Goal: Information Seeking & Learning: Learn about a topic

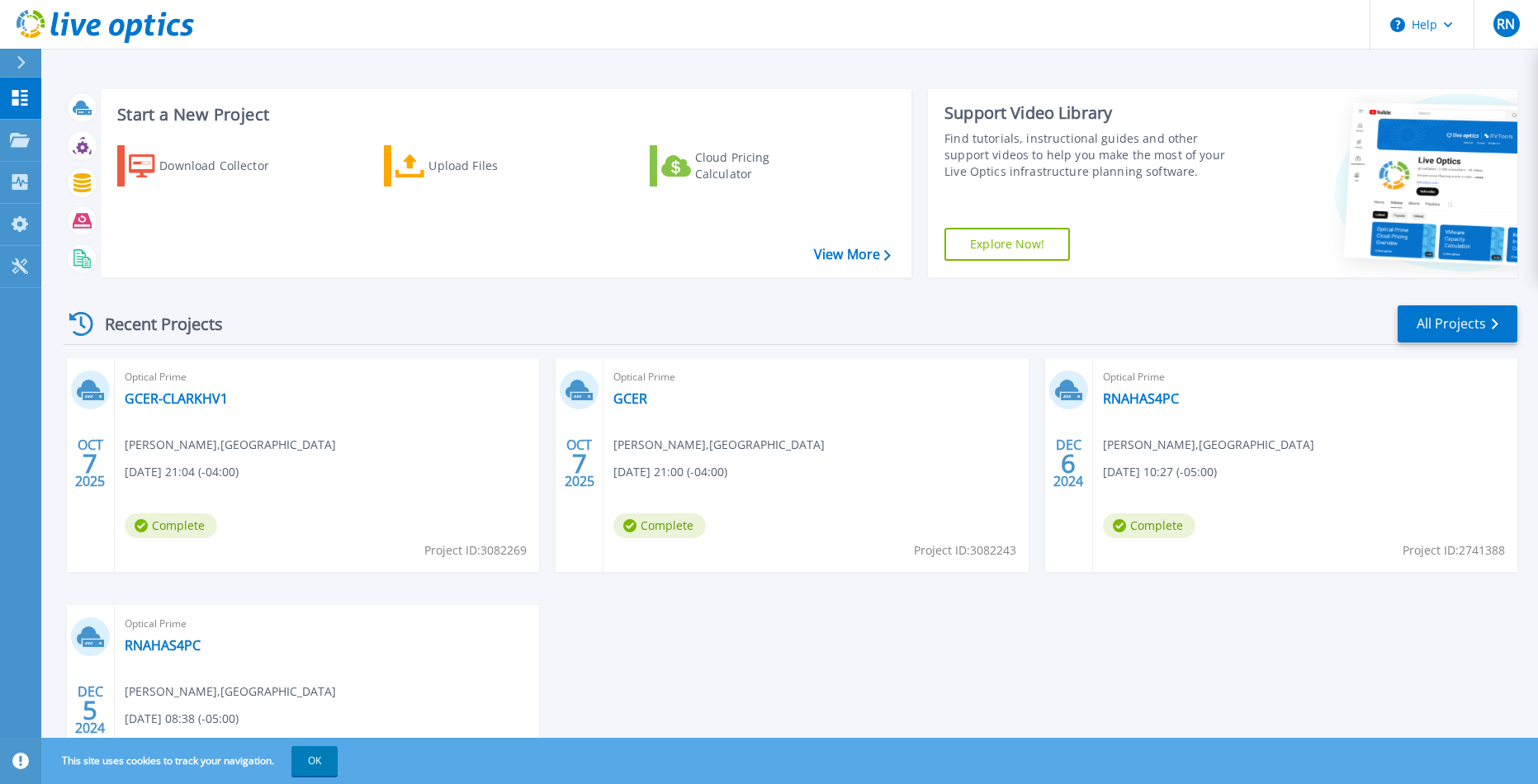
click at [24, 60] on icon at bounding box center [22, 63] width 9 height 13
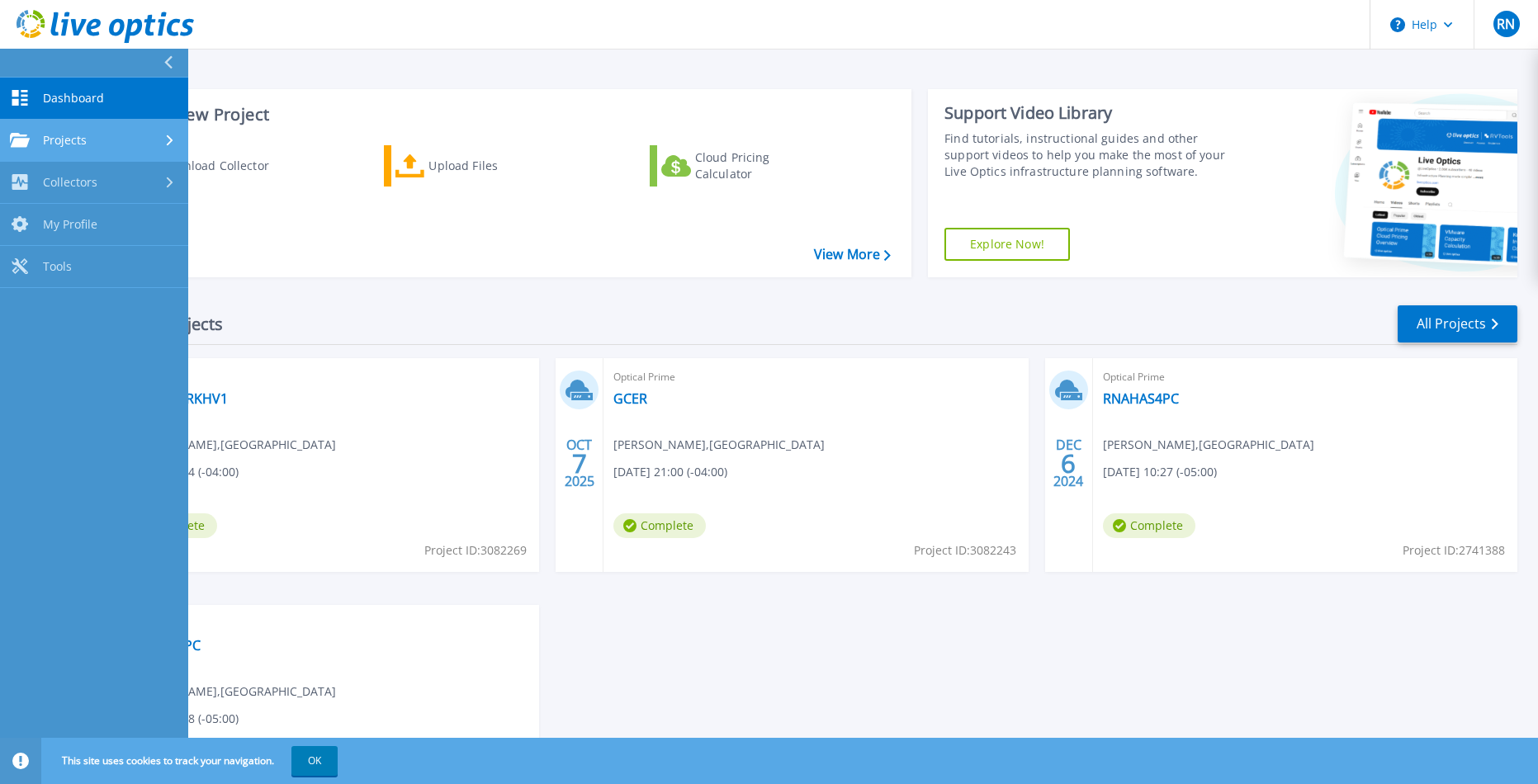
click at [43, 146] on span "Projects" at bounding box center [65, 140] width 44 height 15
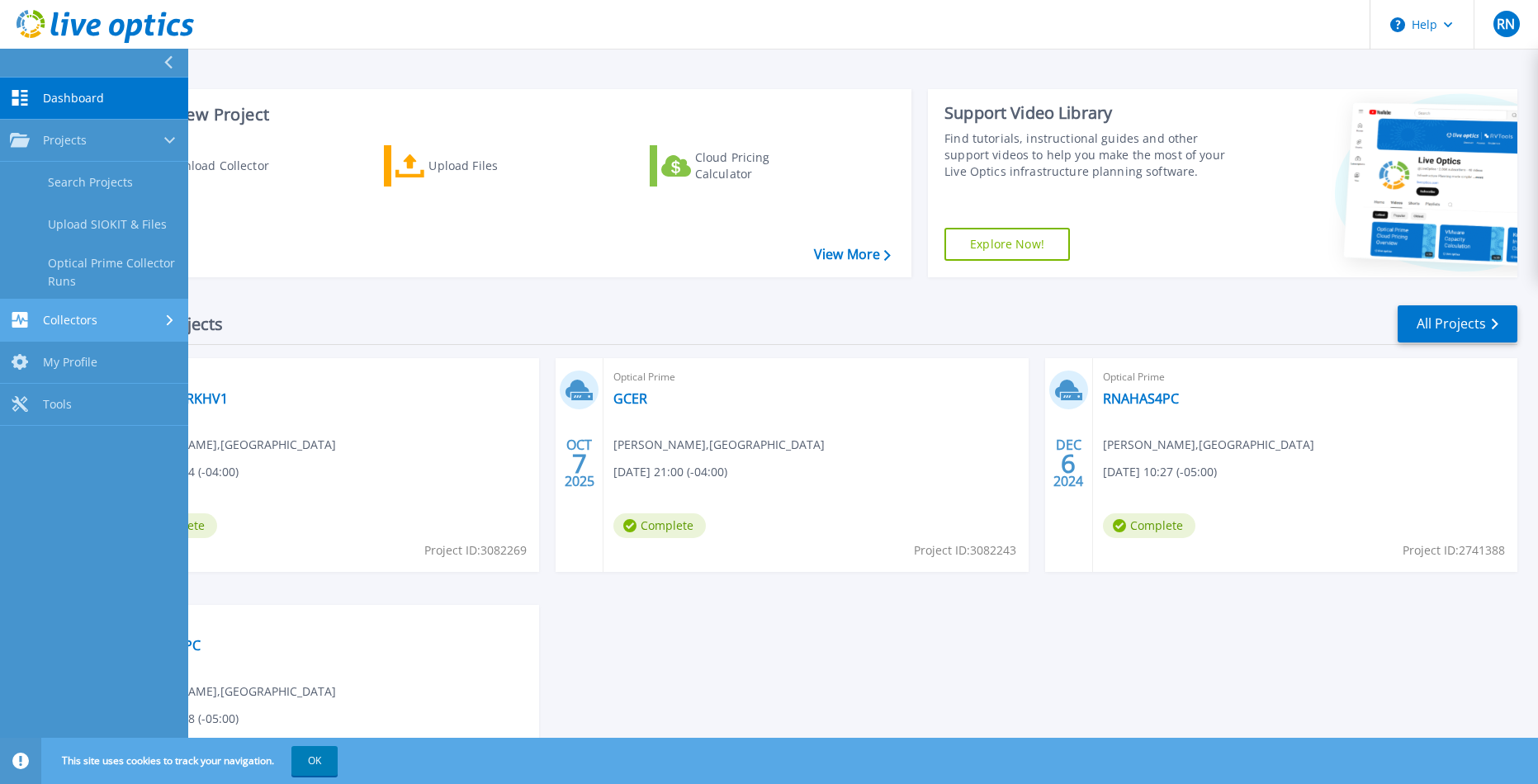
click at [119, 317] on div "Collectors" at bounding box center [95, 319] width 168 height 16
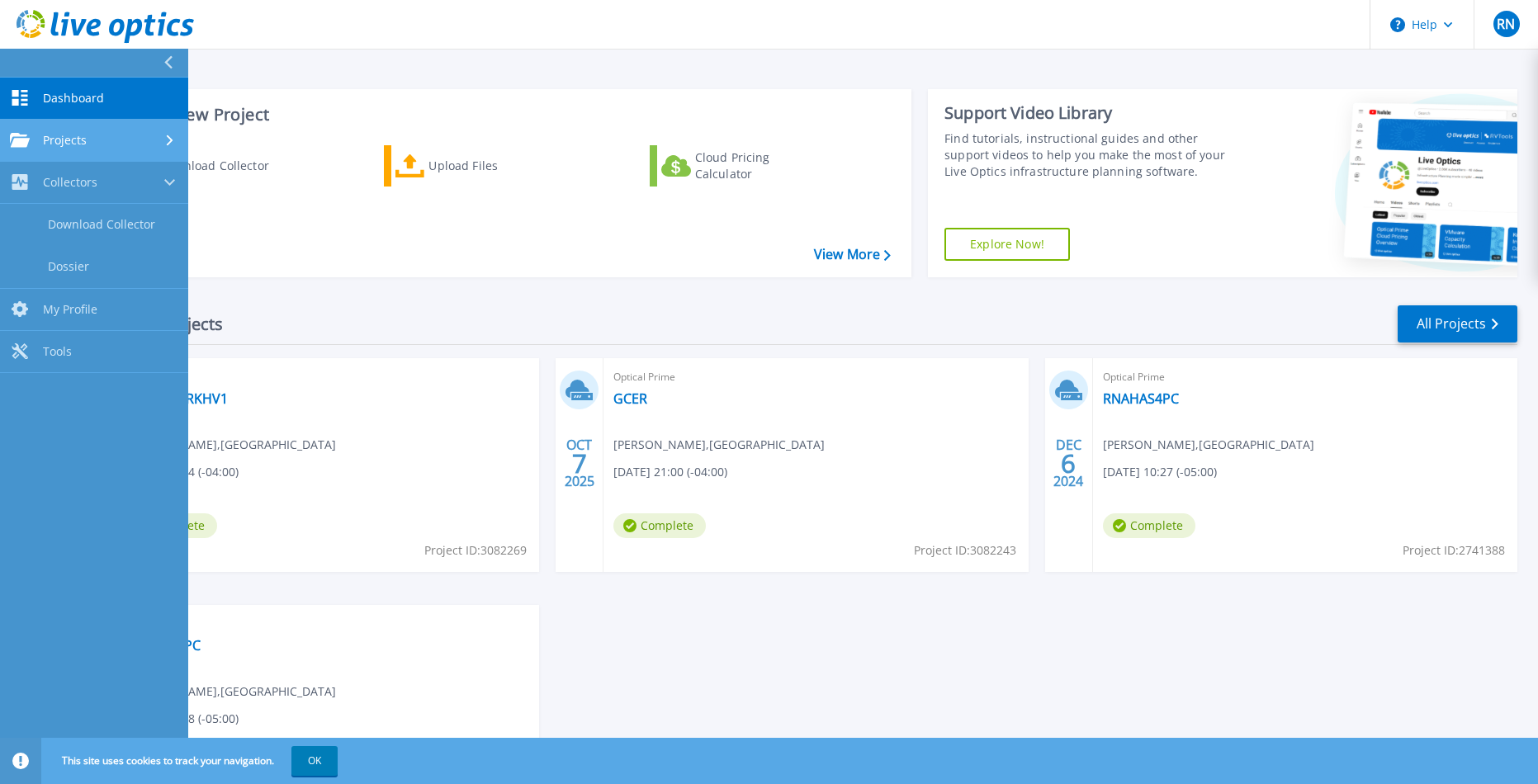
click at [100, 136] on div "Projects" at bounding box center [95, 140] width 168 height 15
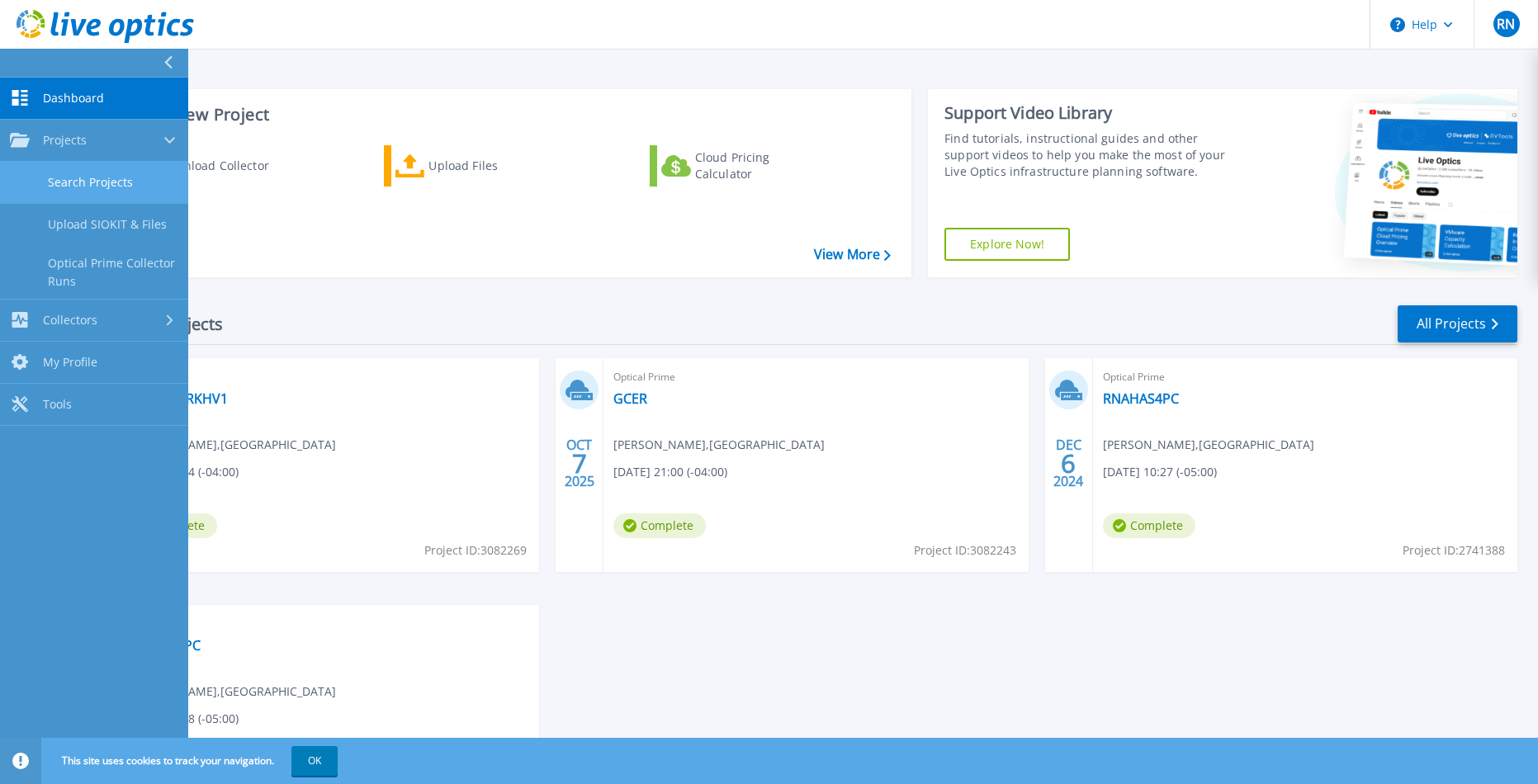
click at [101, 184] on link "Search Projects" at bounding box center [94, 182] width 188 height 42
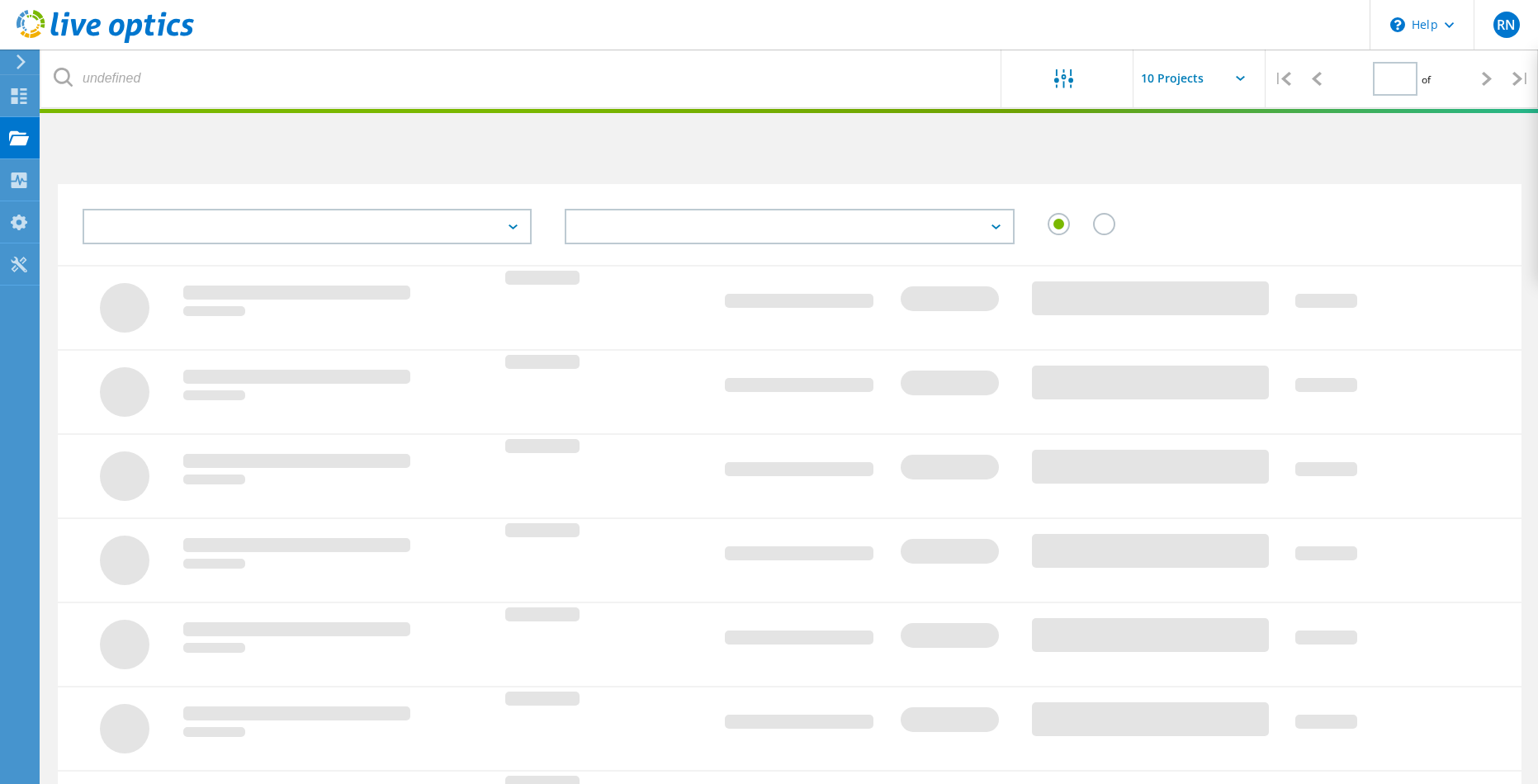
type input "1"
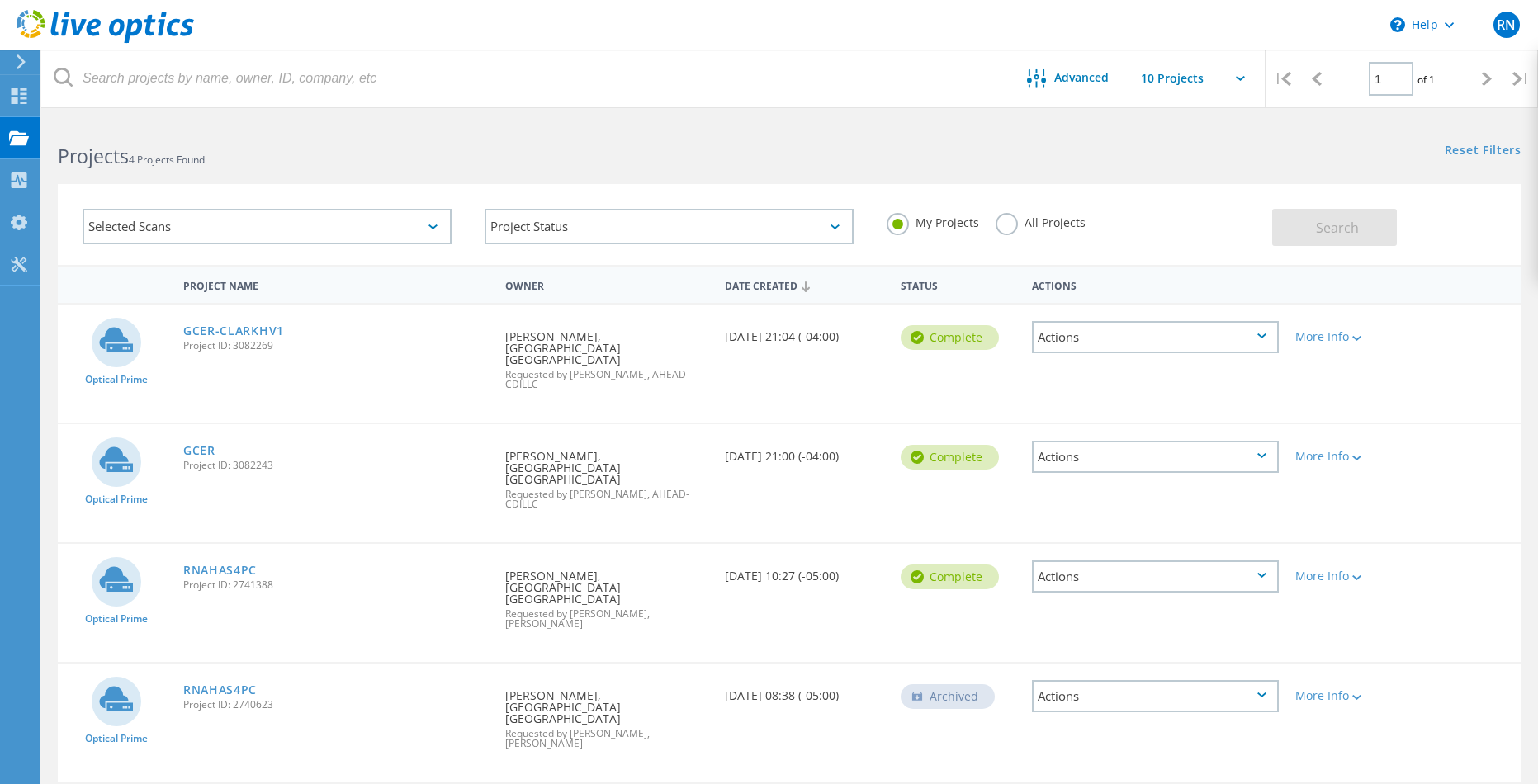
click at [201, 444] on link "GCER" at bounding box center [199, 450] width 32 height 11
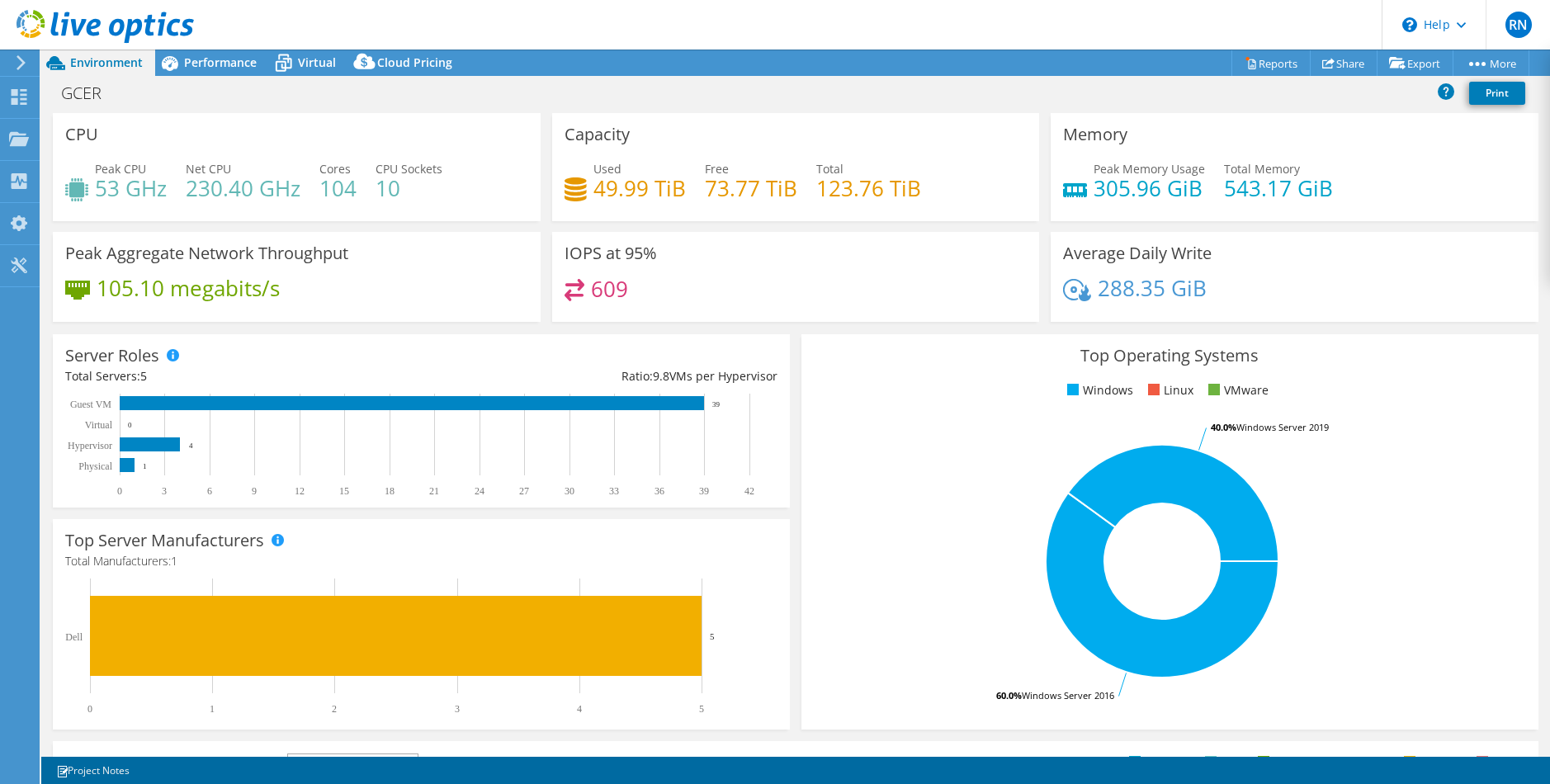
select select "USD"
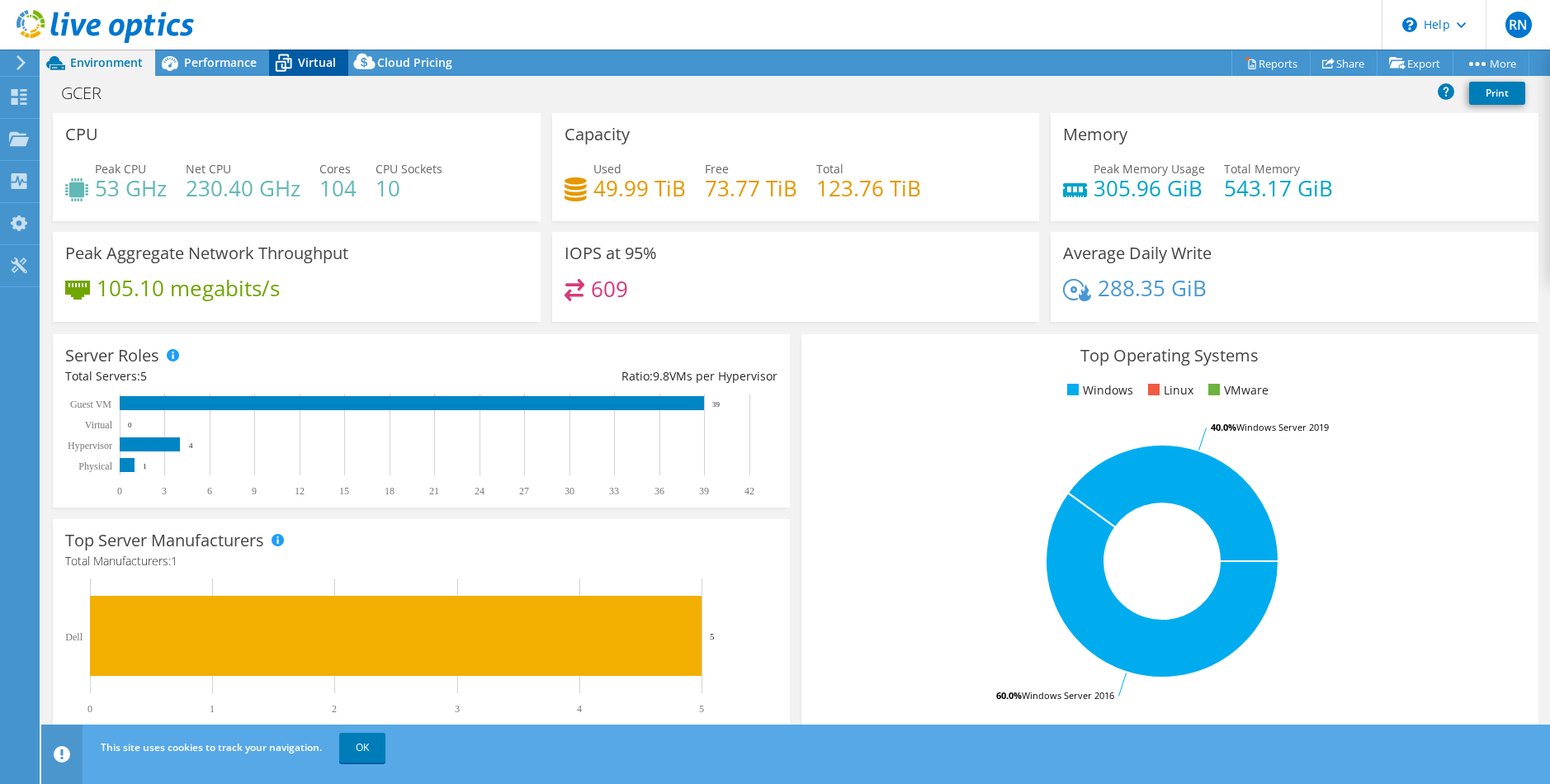
click at [300, 56] on span "Virtual" at bounding box center [316, 62] width 38 height 16
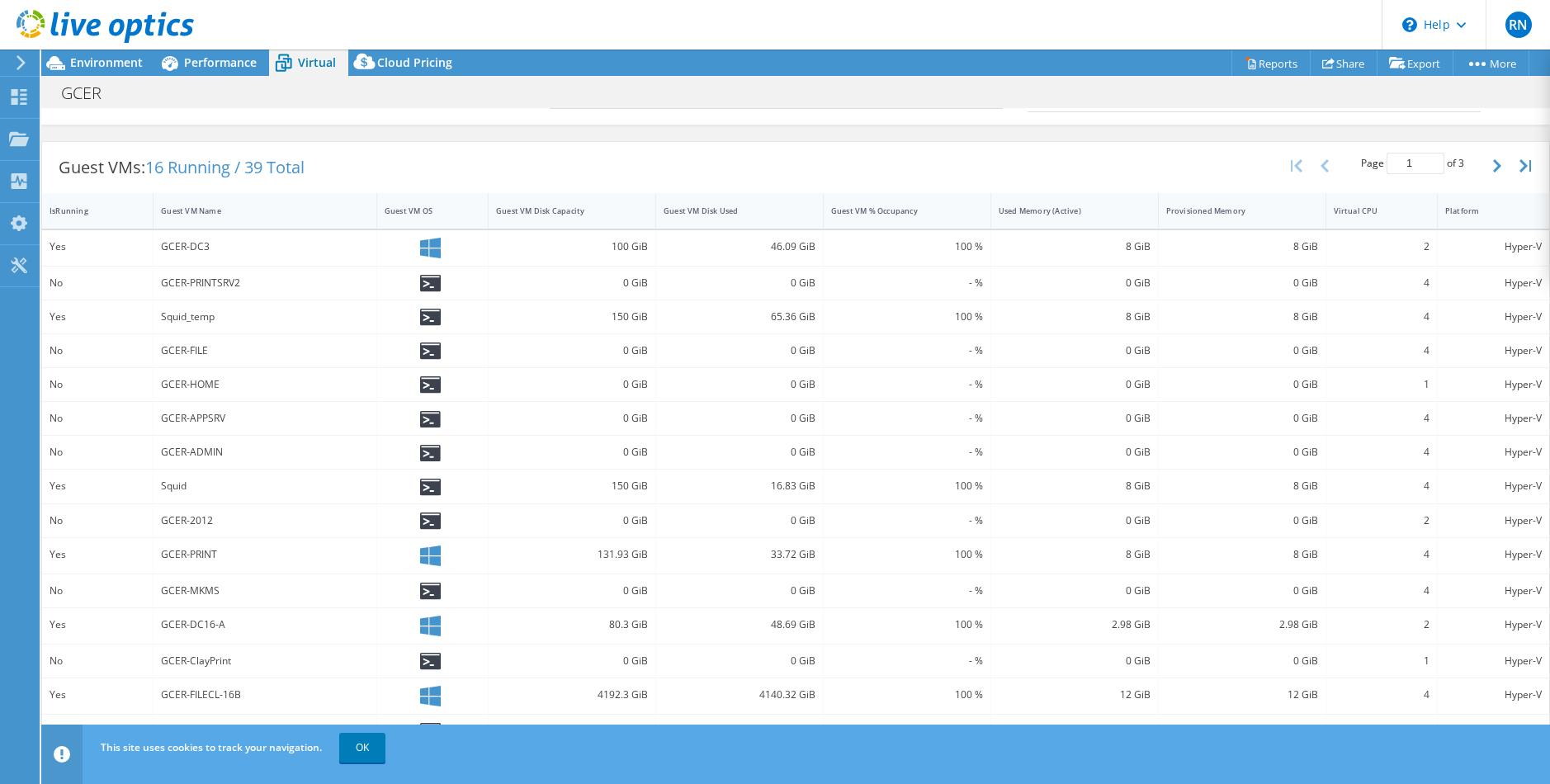
scroll to position [297, 0]
click at [355, 744] on link "OK" at bounding box center [361, 748] width 46 height 30
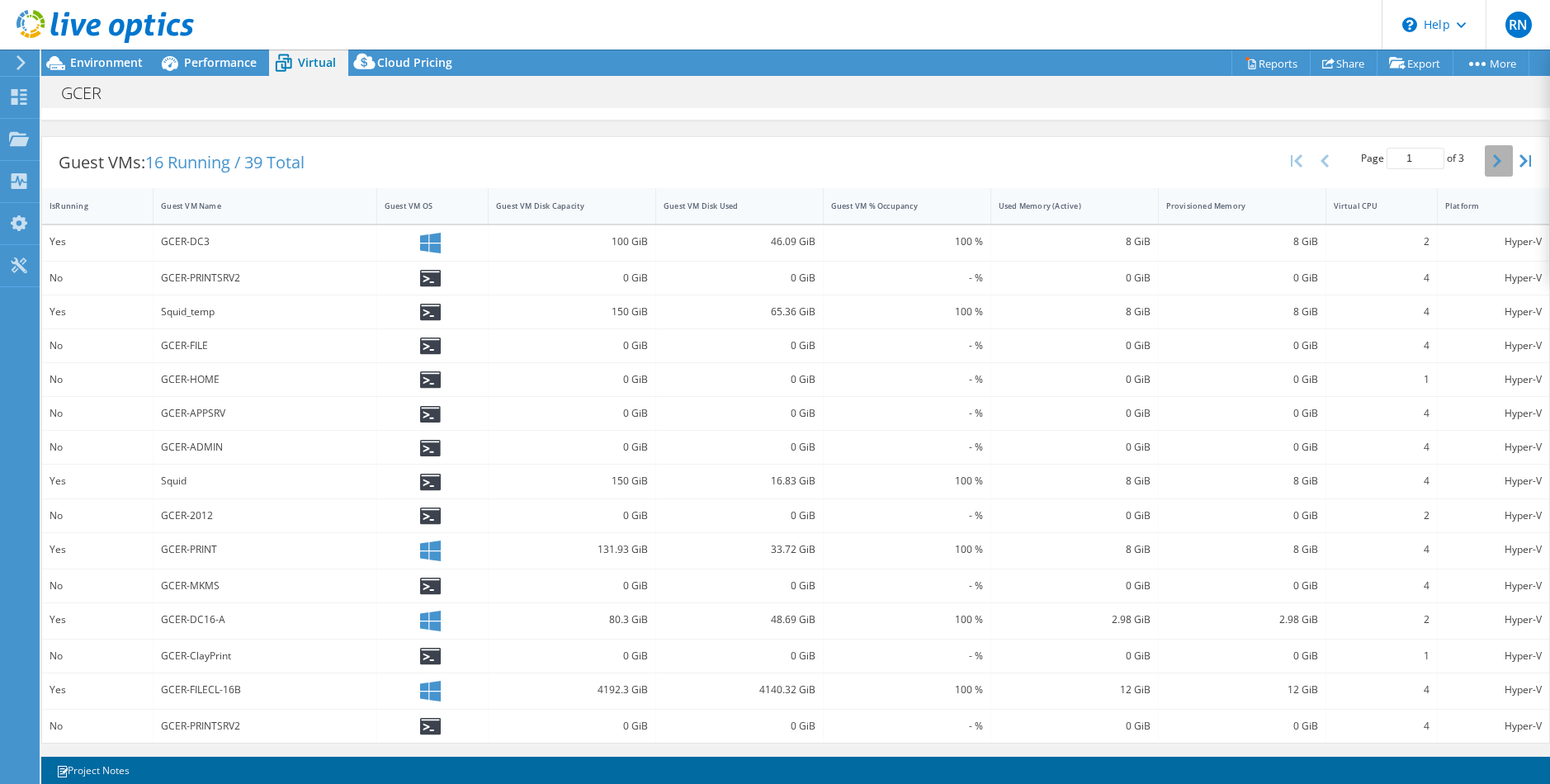
click at [1493, 164] on icon "button" at bounding box center [1497, 161] width 8 height 13
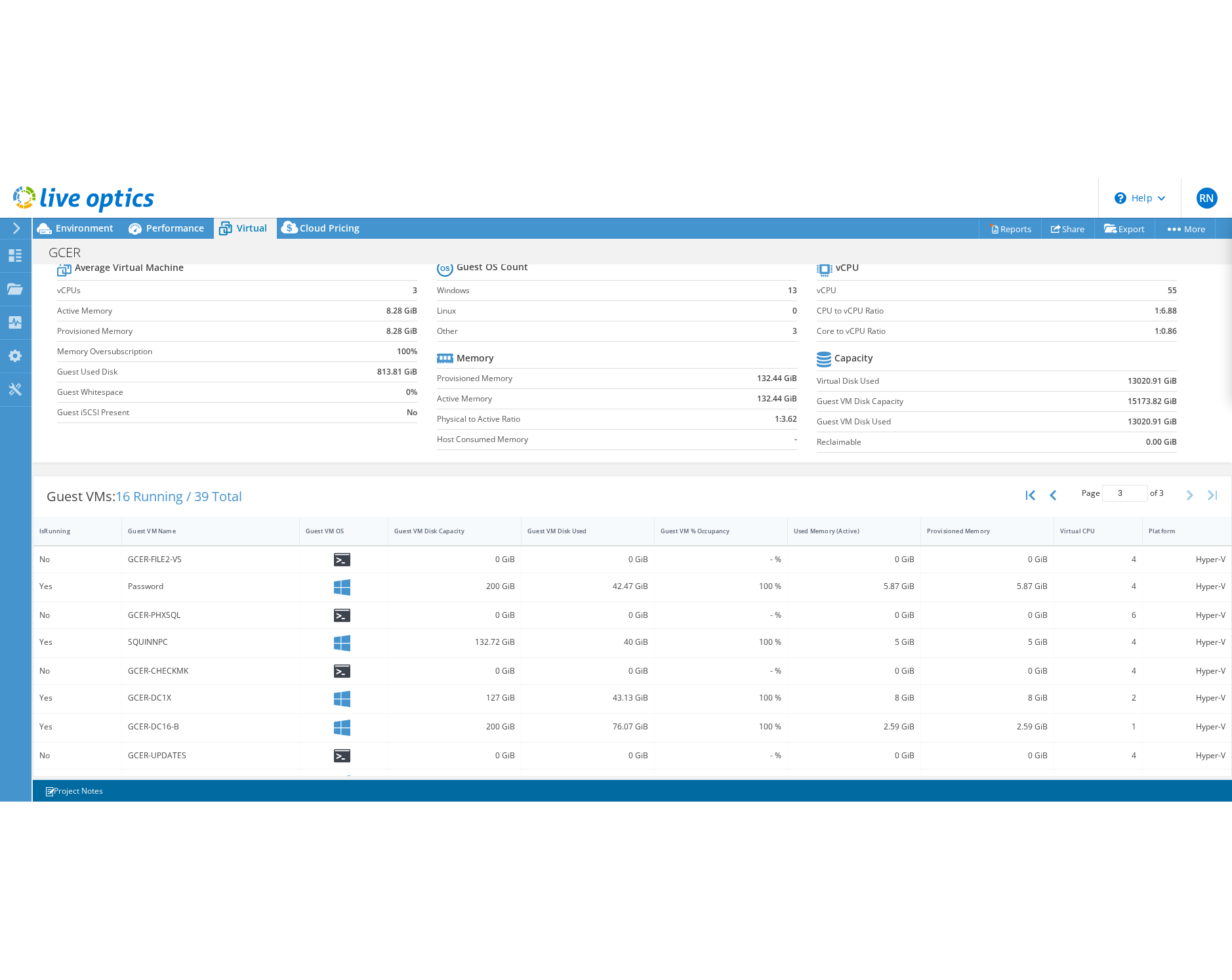
scroll to position [75, 0]
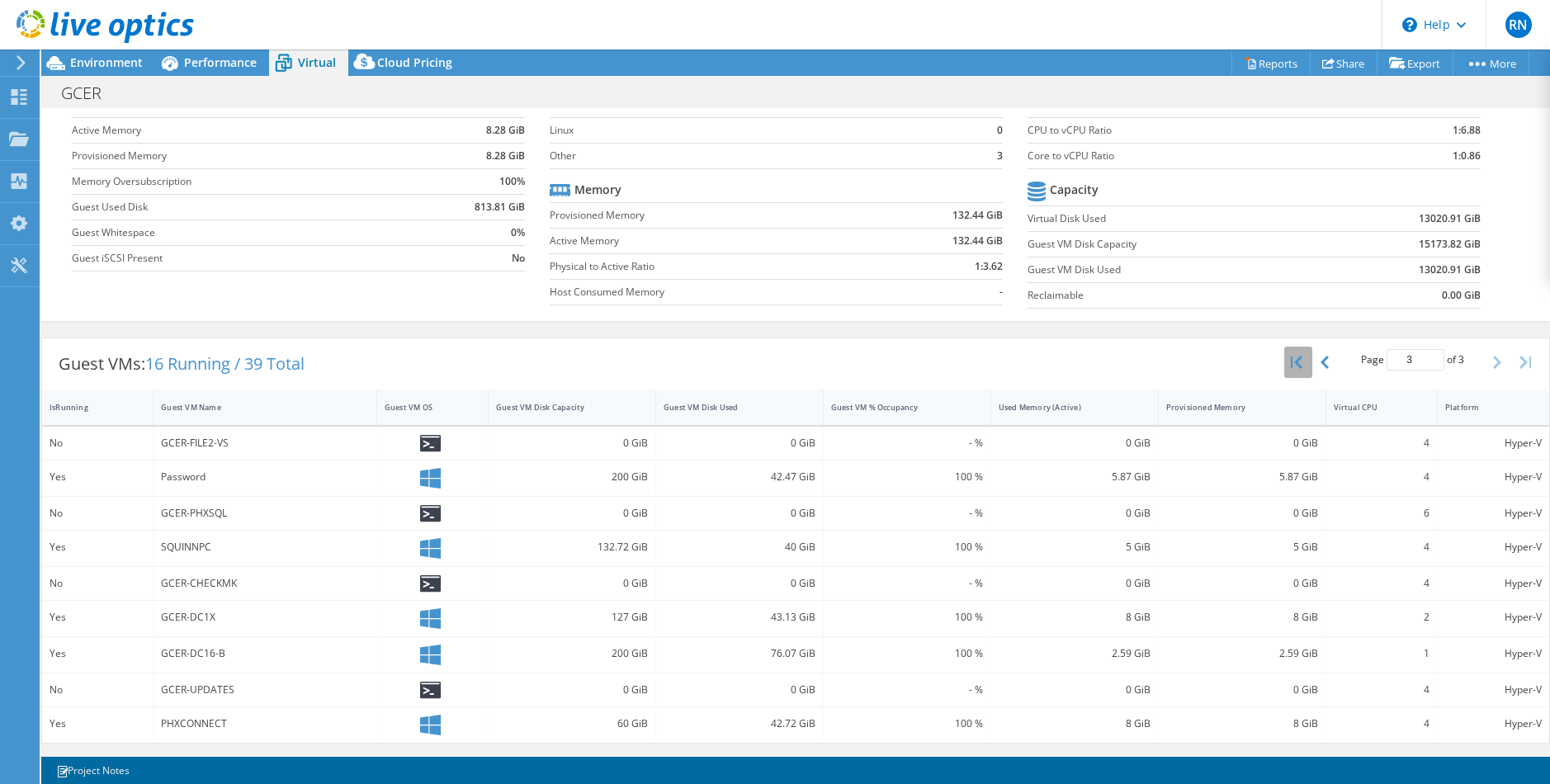
click at [1291, 367] on icon "button" at bounding box center [1296, 362] width 11 height 13
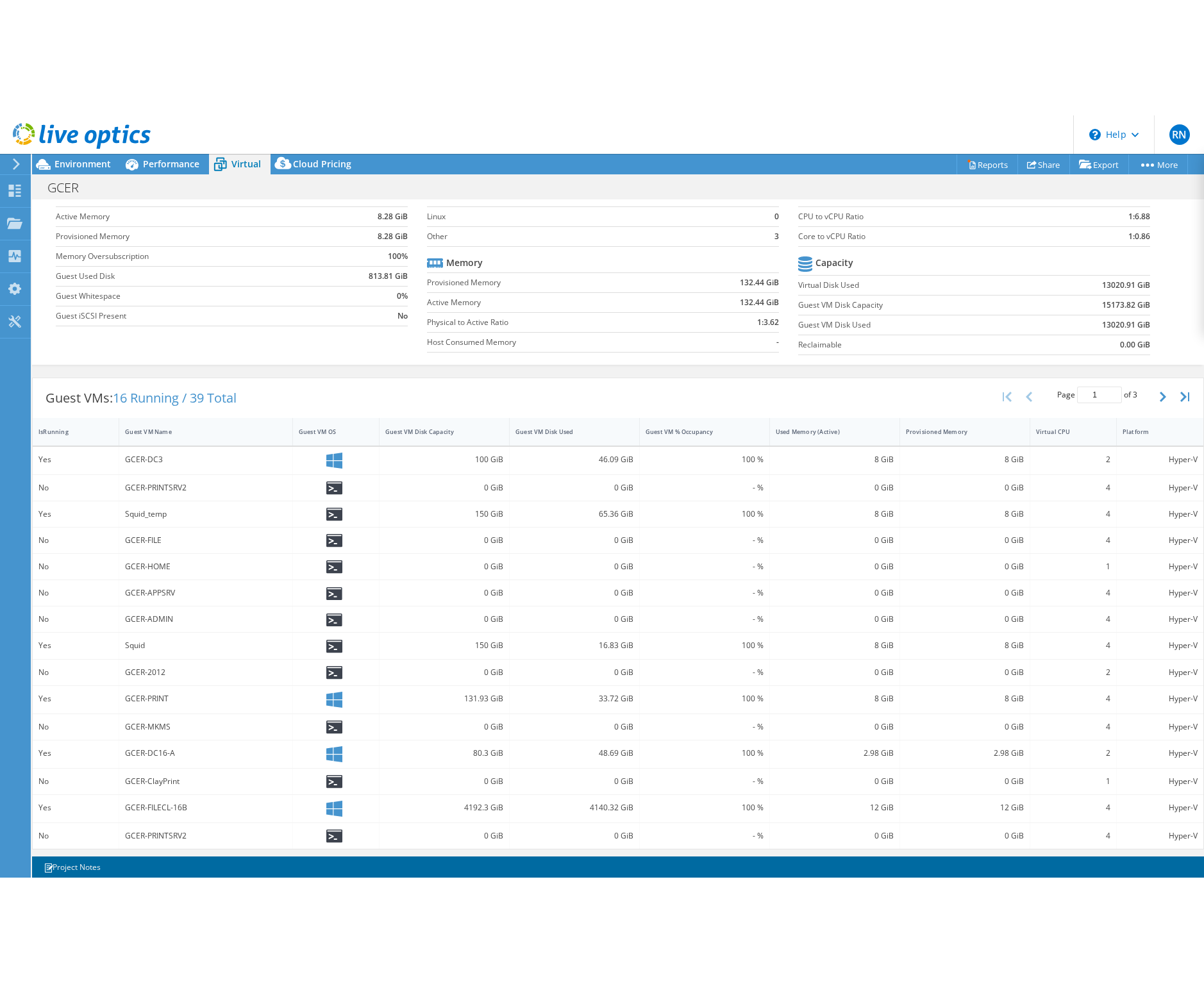
scroll to position [0, 0]
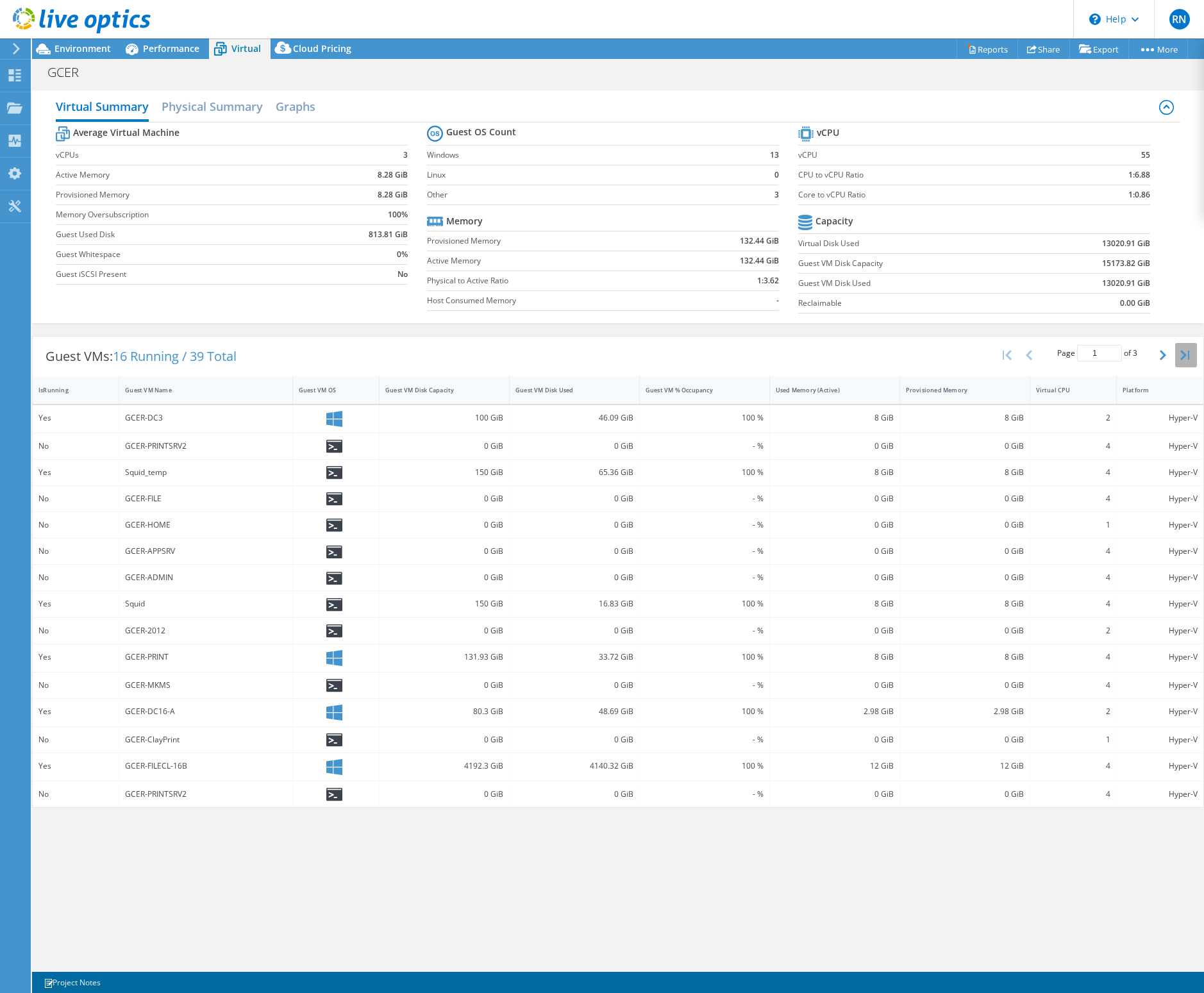
click at [1179, 356] on button "button" at bounding box center [1186, 355] width 22 height 25
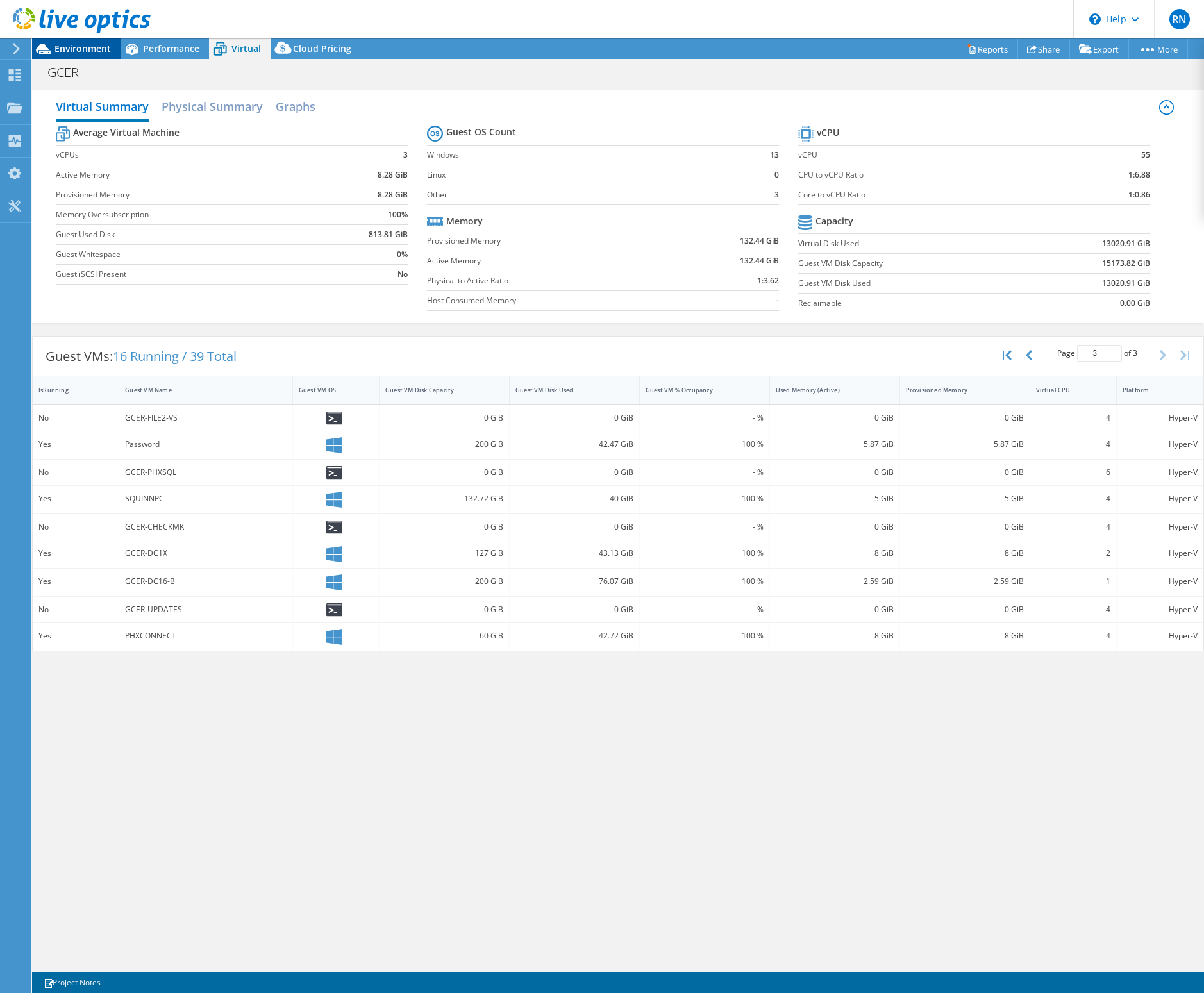
click at [95, 53] on span "Environment" at bounding box center [83, 48] width 57 height 12
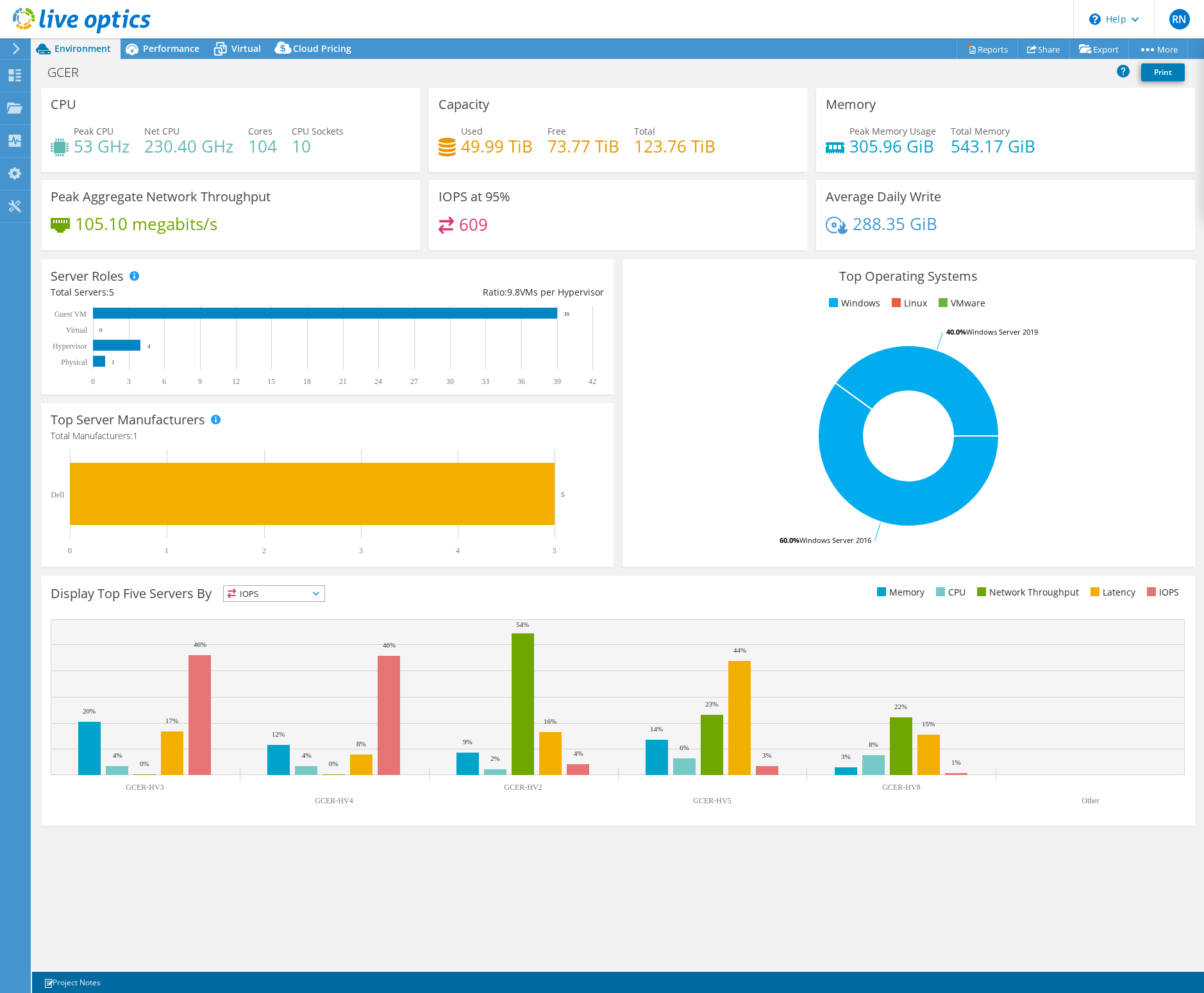
click at [503, 153] on h4 "49.99 TiB" at bounding box center [497, 145] width 72 height 14
drag, startPoint x: 648, startPoint y: 239, endPoint x: 640, endPoint y: 238, distance: 8.1
drag, startPoint x: 633, startPoint y: 241, endPoint x: 624, endPoint y: 241, distance: 9.0
click at [624, 241] on div "609" at bounding box center [618, 230] width 360 height 28
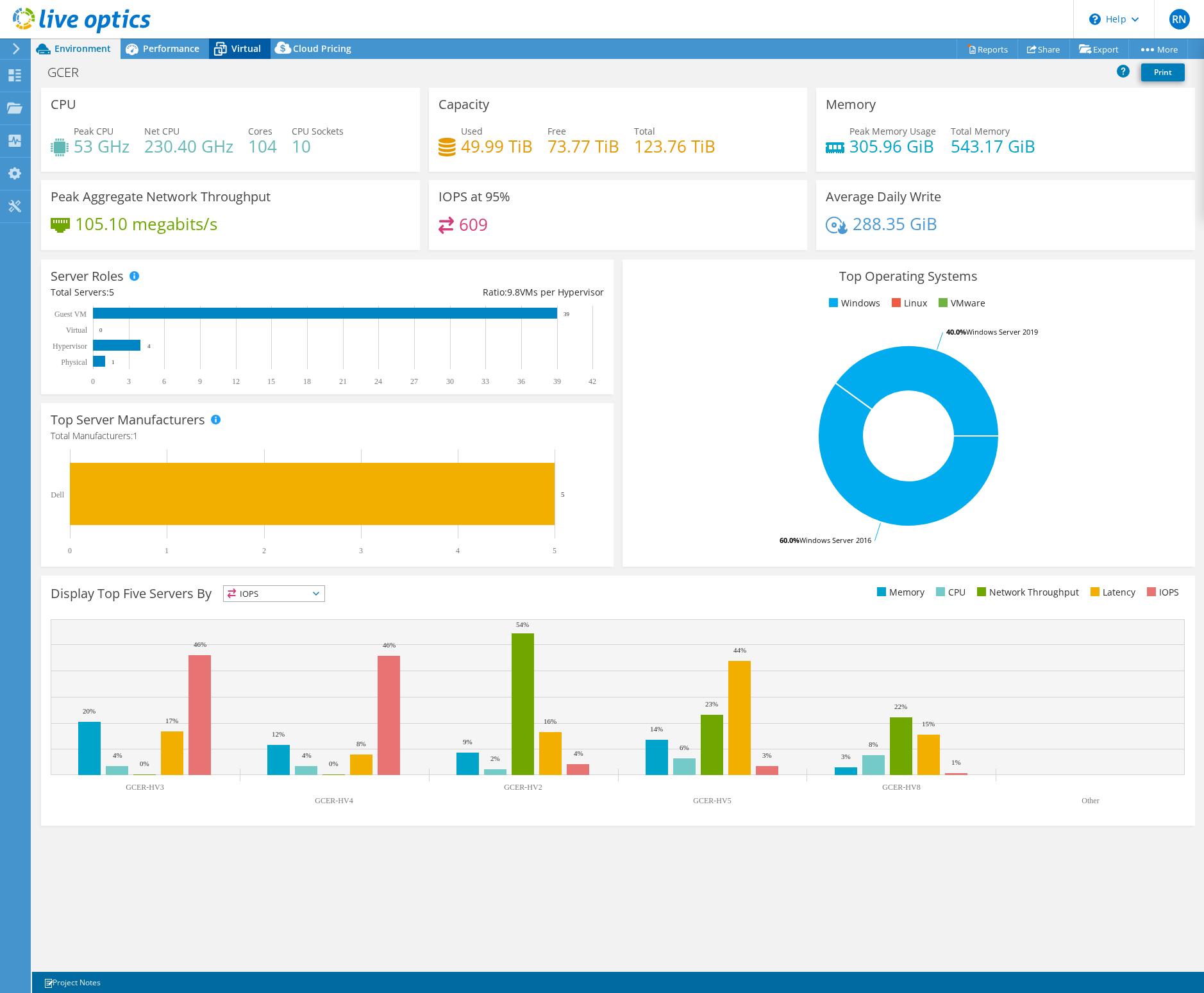
click at [232, 57] on div "Virtual" at bounding box center [239, 49] width 62 height 20
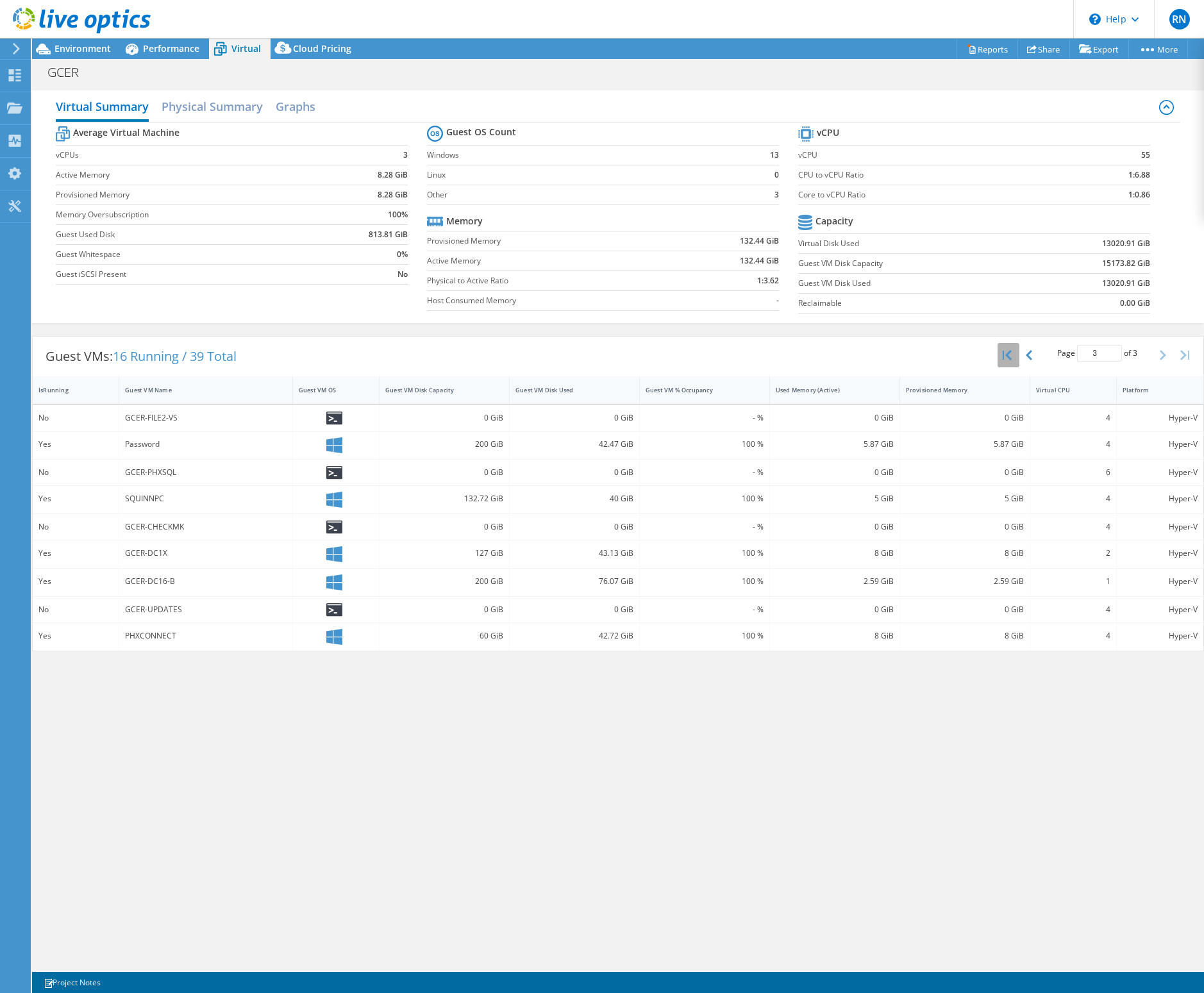
click at [1018, 357] on button "button" at bounding box center [1008, 355] width 22 height 25
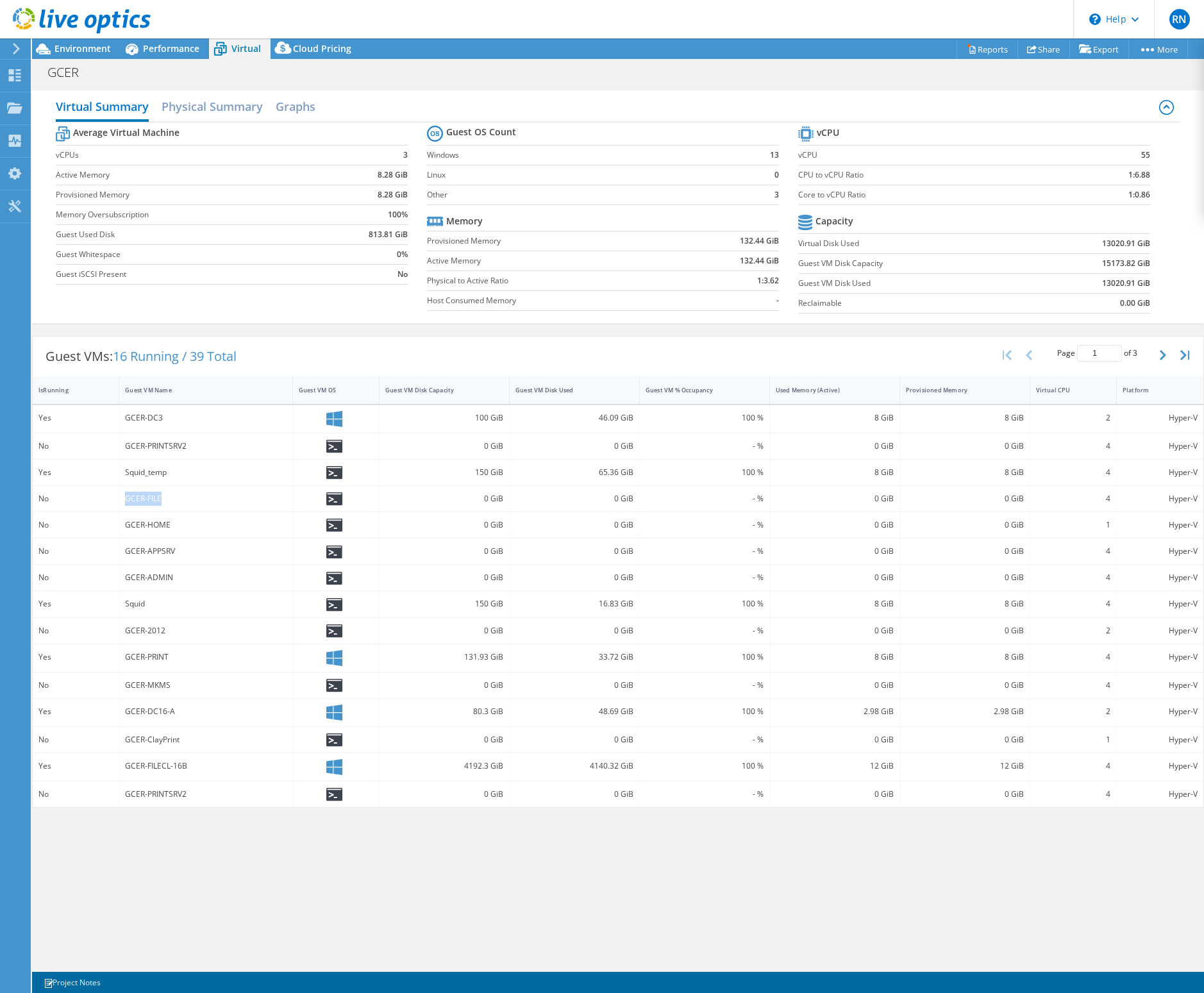
drag, startPoint x: 149, startPoint y: 501, endPoint x: 104, endPoint y: 501, distance: 45.0
click at [104, 501] on div "No GCER-FILE 0 GiB 0 GiB - % 0 GiB 0 GiB 4 Hyper-V" at bounding box center [618, 498] width 1171 height 25
click at [1158, 355] on button "button" at bounding box center [1164, 355] width 22 height 25
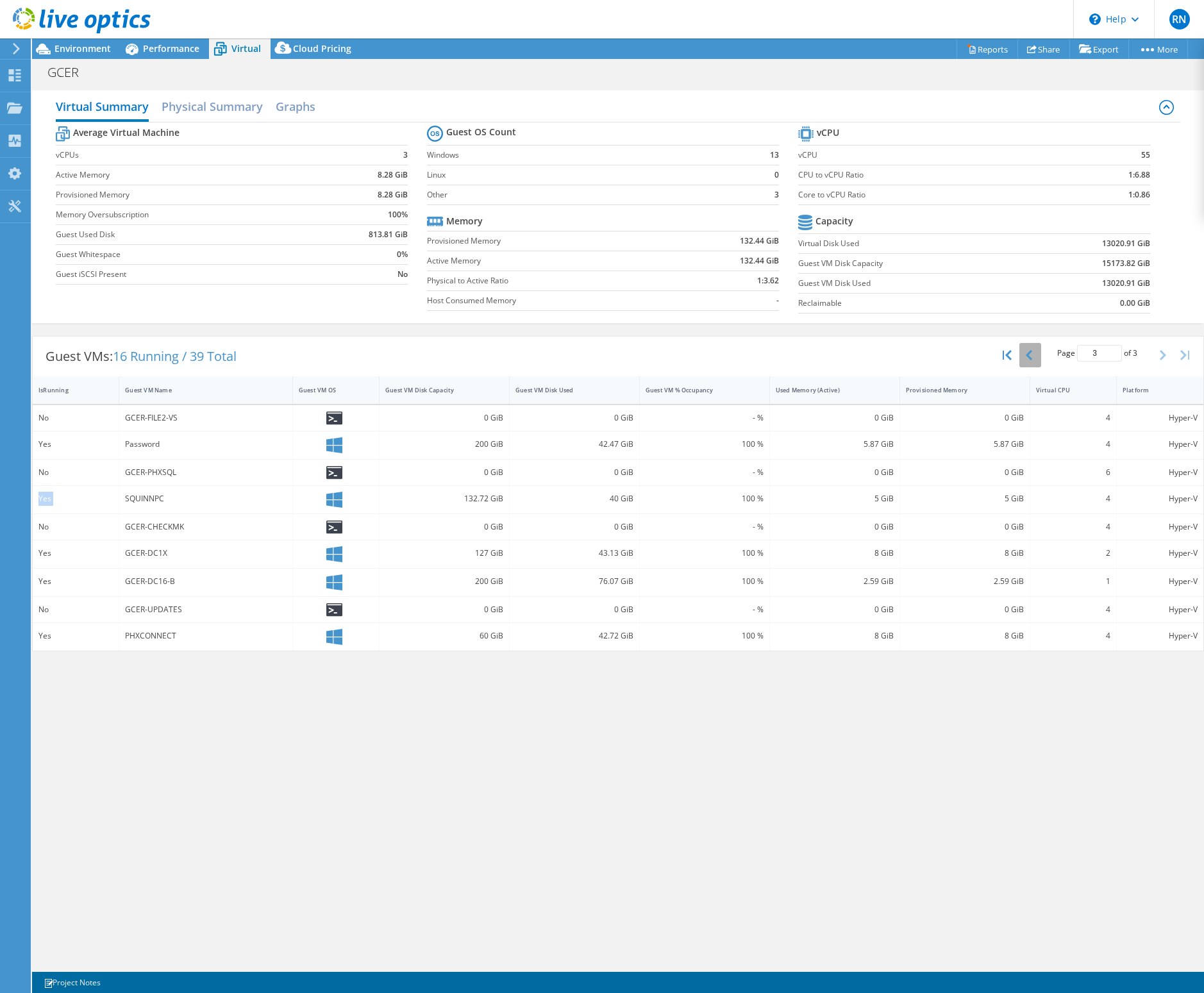
click at [1035, 360] on button "button" at bounding box center [1030, 355] width 22 height 25
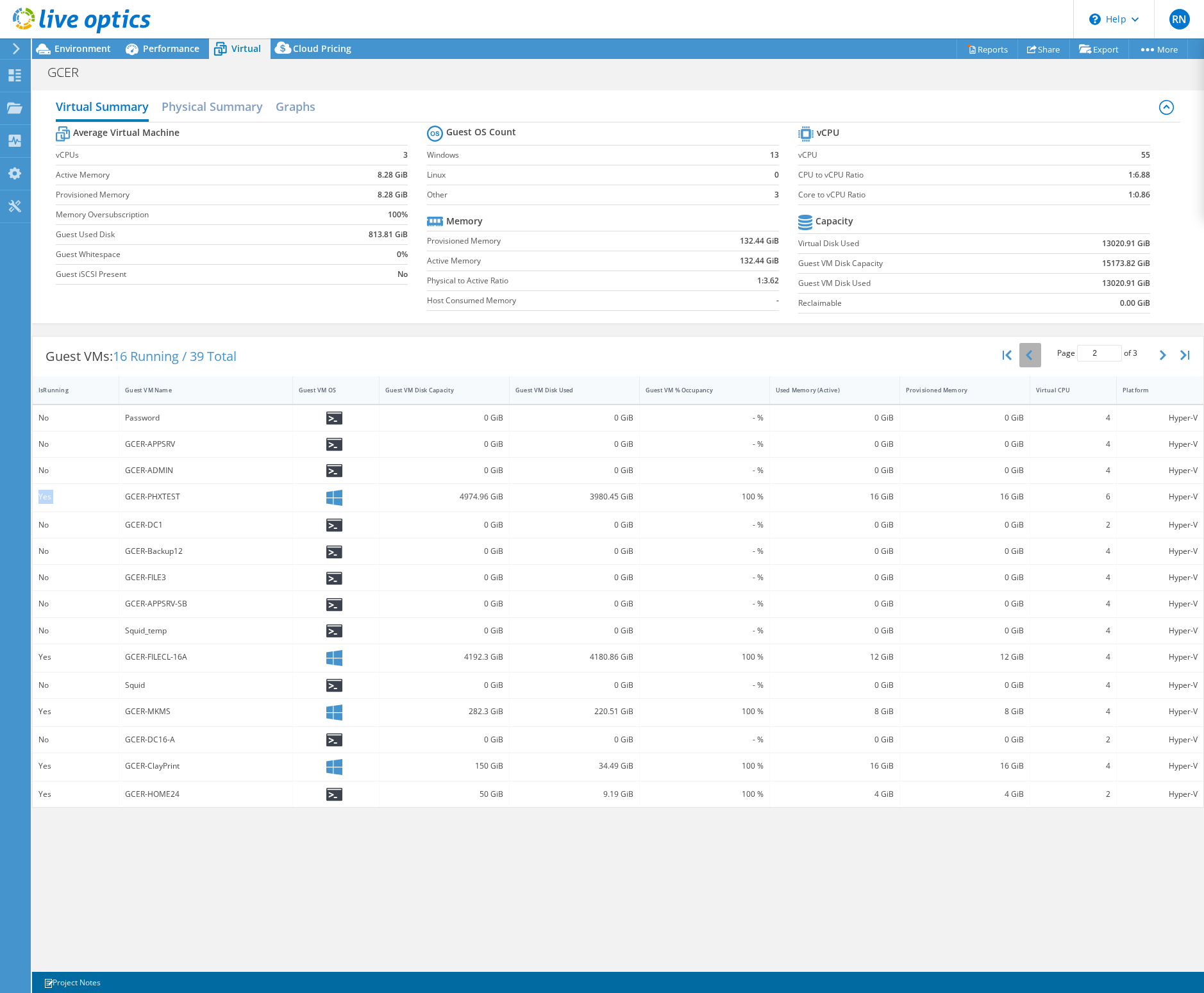
click at [1030, 355] on icon "button" at bounding box center [1029, 355] width 7 height 10
click at [155, 501] on div "GCER-FILE" at bounding box center [206, 498] width 161 height 14
drag, startPoint x: 192, startPoint y: 768, endPoint x: 122, endPoint y: 769, distance: 70.0
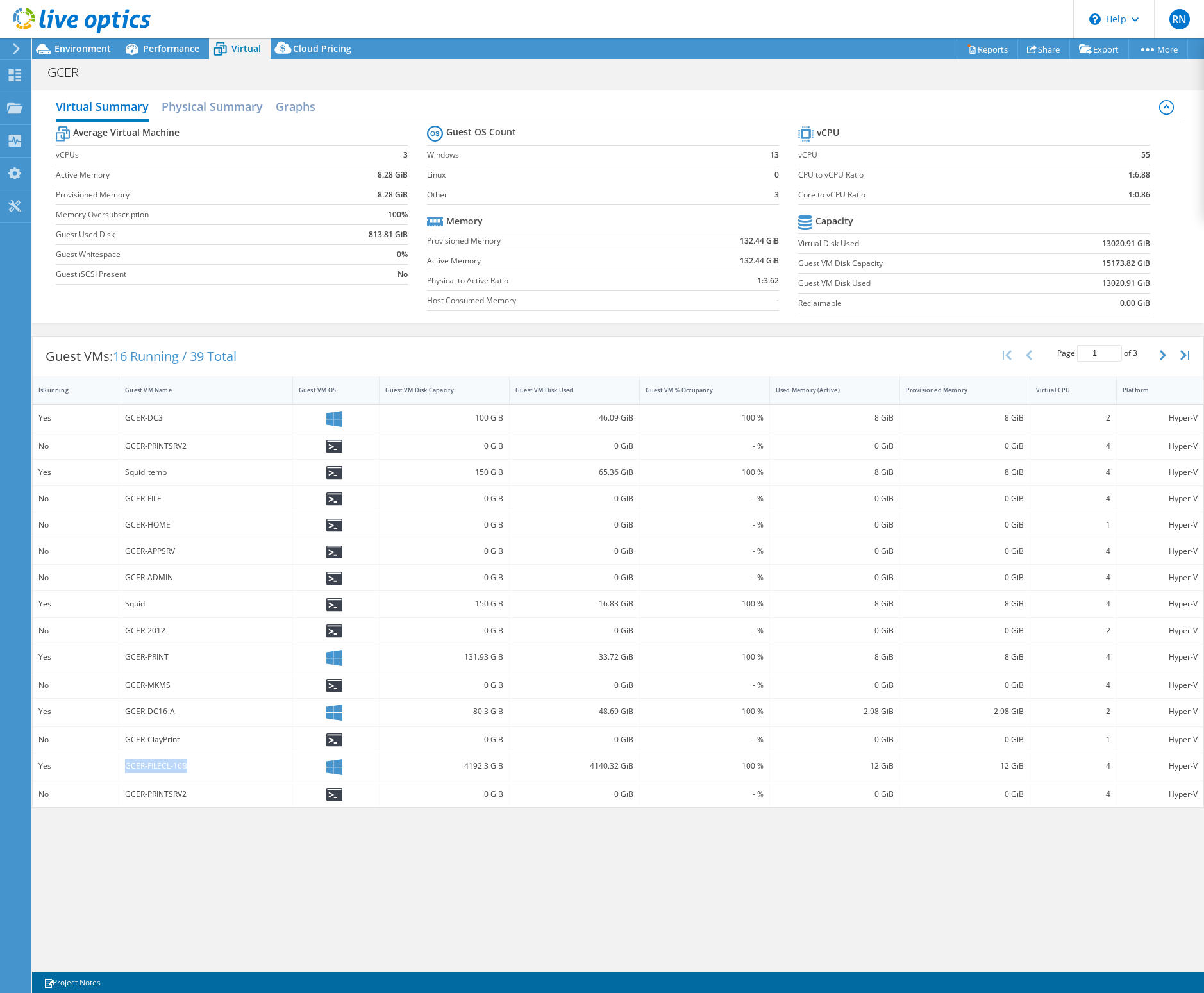
click at [122, 608] on div "GCER-FILECL-16B" at bounding box center [206, 767] width 174 height 28
click at [1158, 350] on button "button" at bounding box center [1164, 355] width 22 height 25
drag, startPoint x: 155, startPoint y: 659, endPoint x: 128, endPoint y: 659, distance: 27.0
click at [128, 608] on div "GCER-FILECL-16A" at bounding box center [206, 656] width 161 height 14
click at [1030, 358] on icon "button" at bounding box center [1029, 355] width 7 height 10
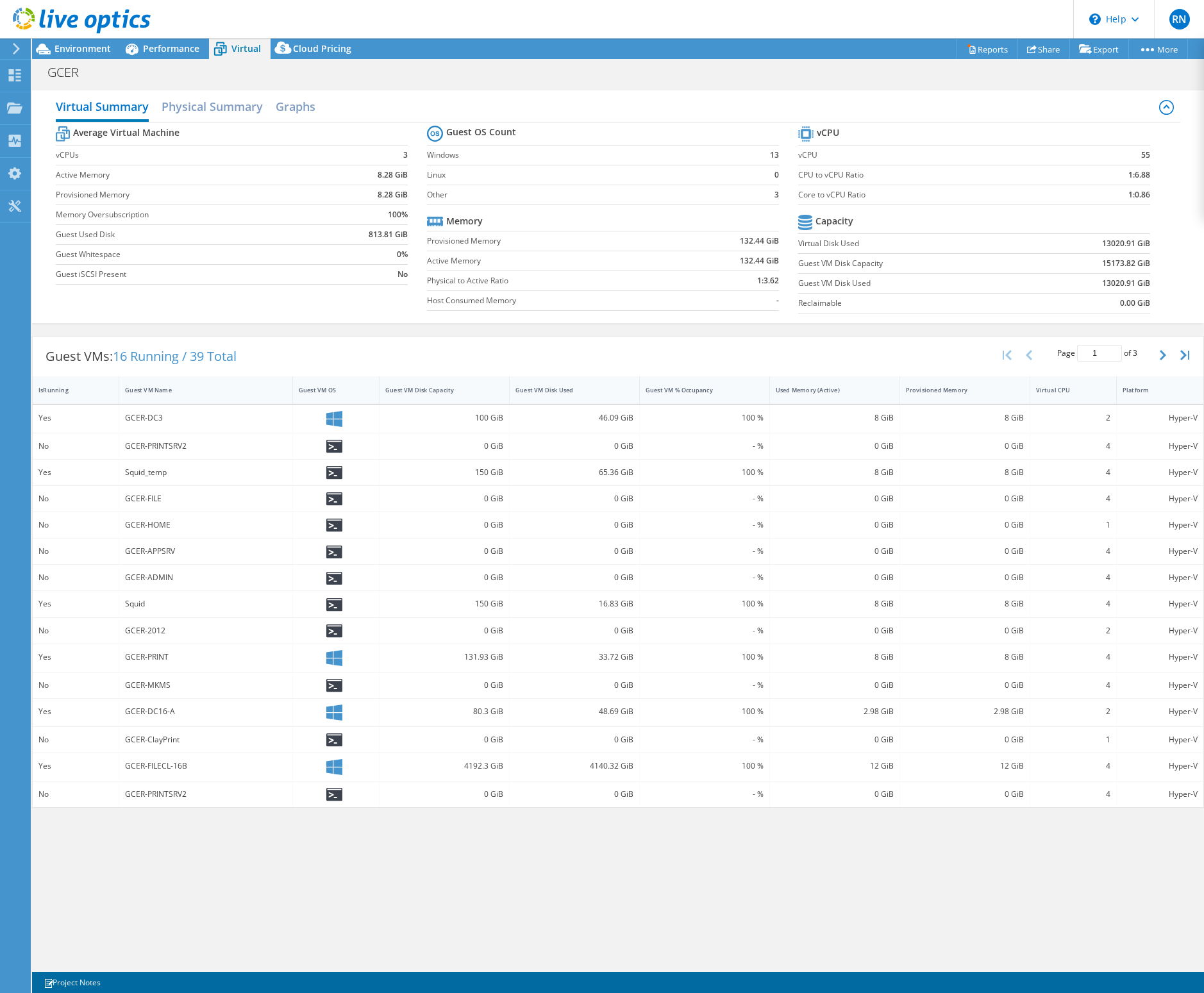
drag, startPoint x: 734, startPoint y: 118, endPoint x: 718, endPoint y: 118, distance: 16.0
drag, startPoint x: 716, startPoint y: 116, endPoint x: 701, endPoint y: 109, distance: 16.6
drag, startPoint x: 701, startPoint y: 109, endPoint x: 675, endPoint y: 102, distance: 26.9
click at [675, 102] on div "Virtual Summary Physical Summary Graphs" at bounding box center [619, 108] width 1125 height 29
click at [1158, 357] on button "button" at bounding box center [1164, 355] width 22 height 25
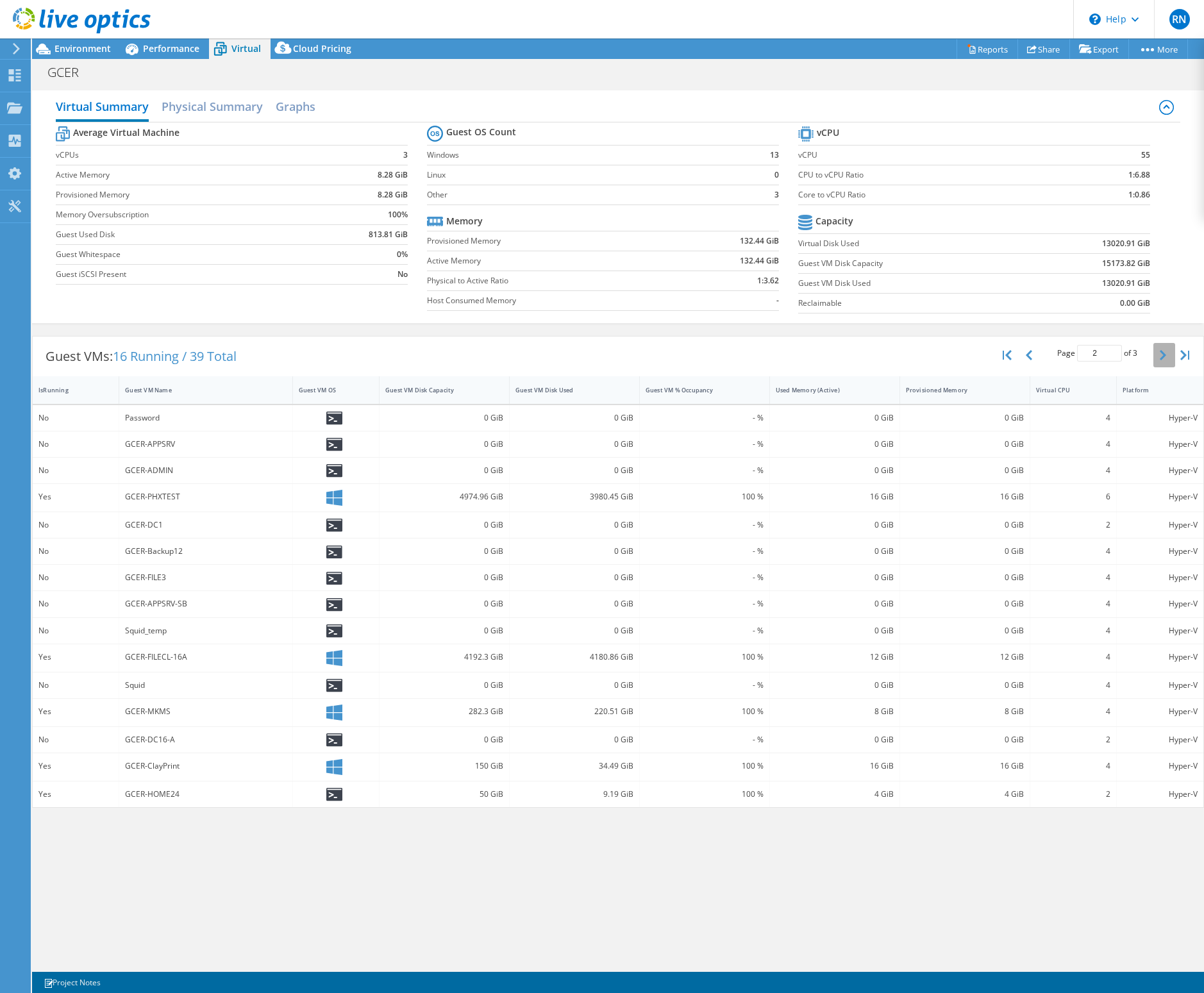
click at [1168, 356] on button "button" at bounding box center [1164, 355] width 22 height 25
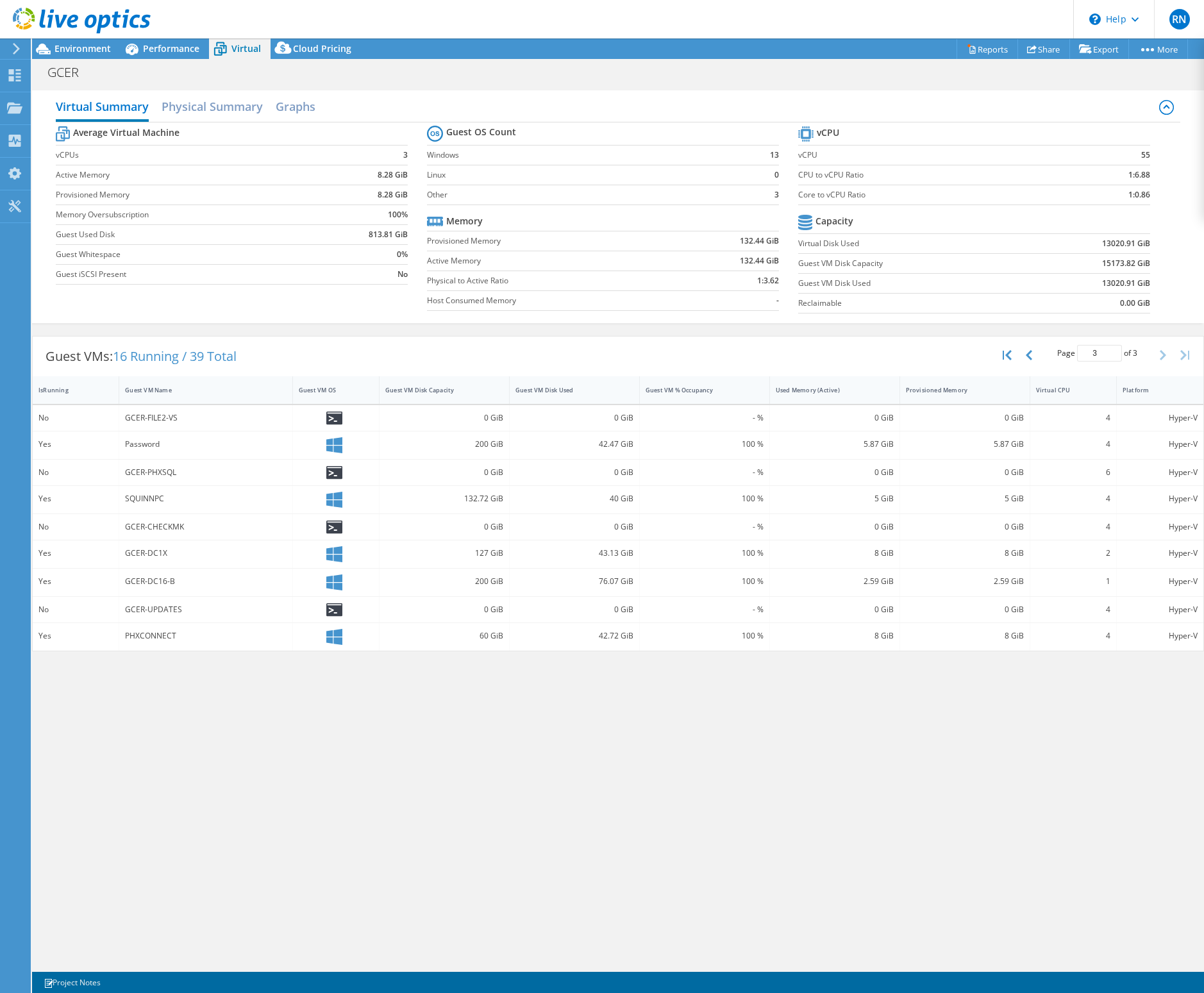
drag, startPoint x: 732, startPoint y: 755, endPoint x: 678, endPoint y: 753, distance: 54.0
drag, startPoint x: 678, startPoint y: 753, endPoint x: 670, endPoint y: 752, distance: 8.1
drag, startPoint x: 670, startPoint y: 752, endPoint x: 657, endPoint y: 751, distance: 13.0
drag, startPoint x: 657, startPoint y: 751, endPoint x: 629, endPoint y: 749, distance: 28.1
drag, startPoint x: 629, startPoint y: 749, endPoint x: 602, endPoint y: 741, distance: 28.2
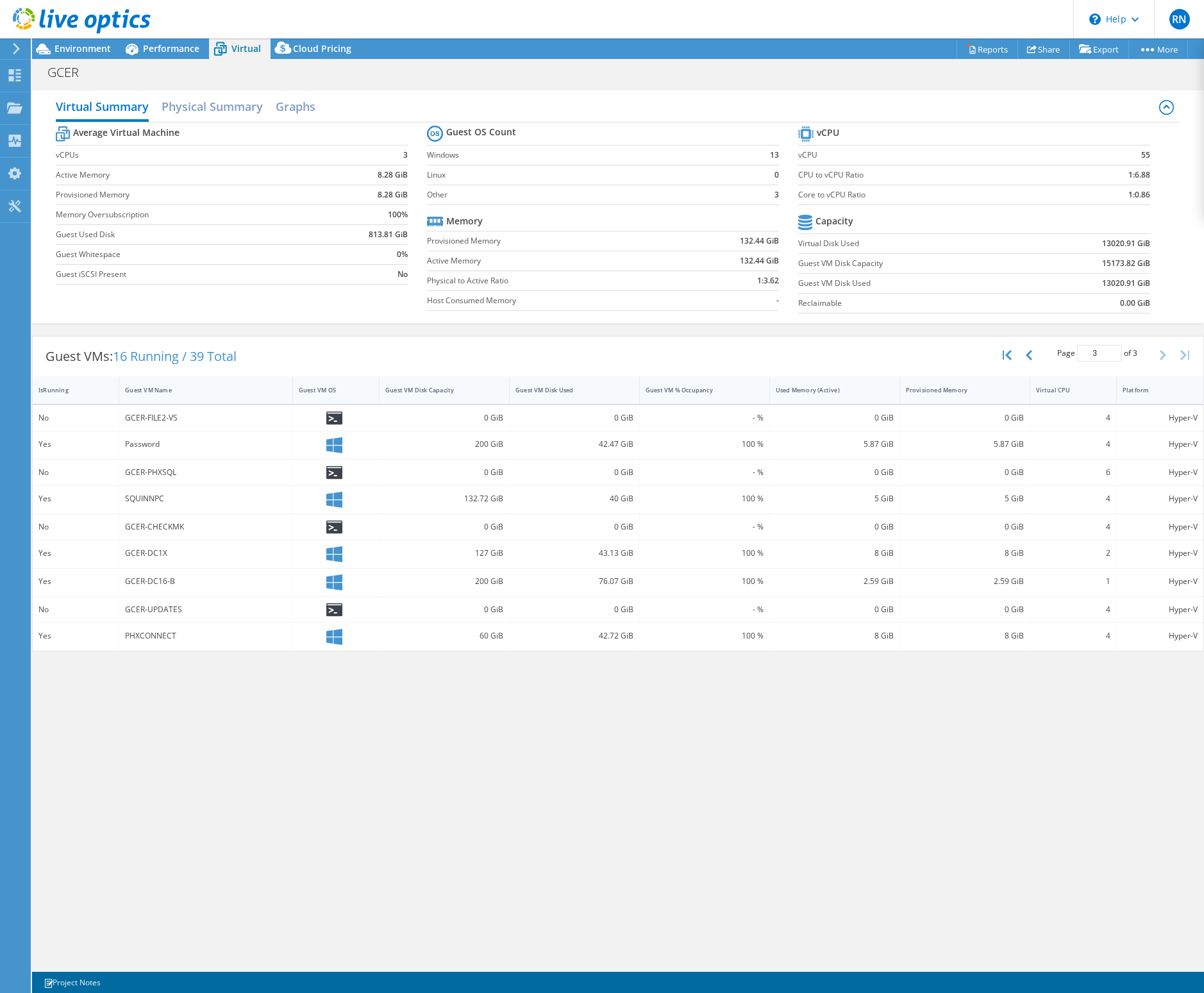
click at [602, 608] on div "Virtual Summary Physical Summary Graphs Average Virtual Machine vCPUs 3 Active …" at bounding box center [618, 526] width 1172 height 884
click at [1014, 363] on button "button" at bounding box center [1008, 355] width 22 height 25
type input "1"
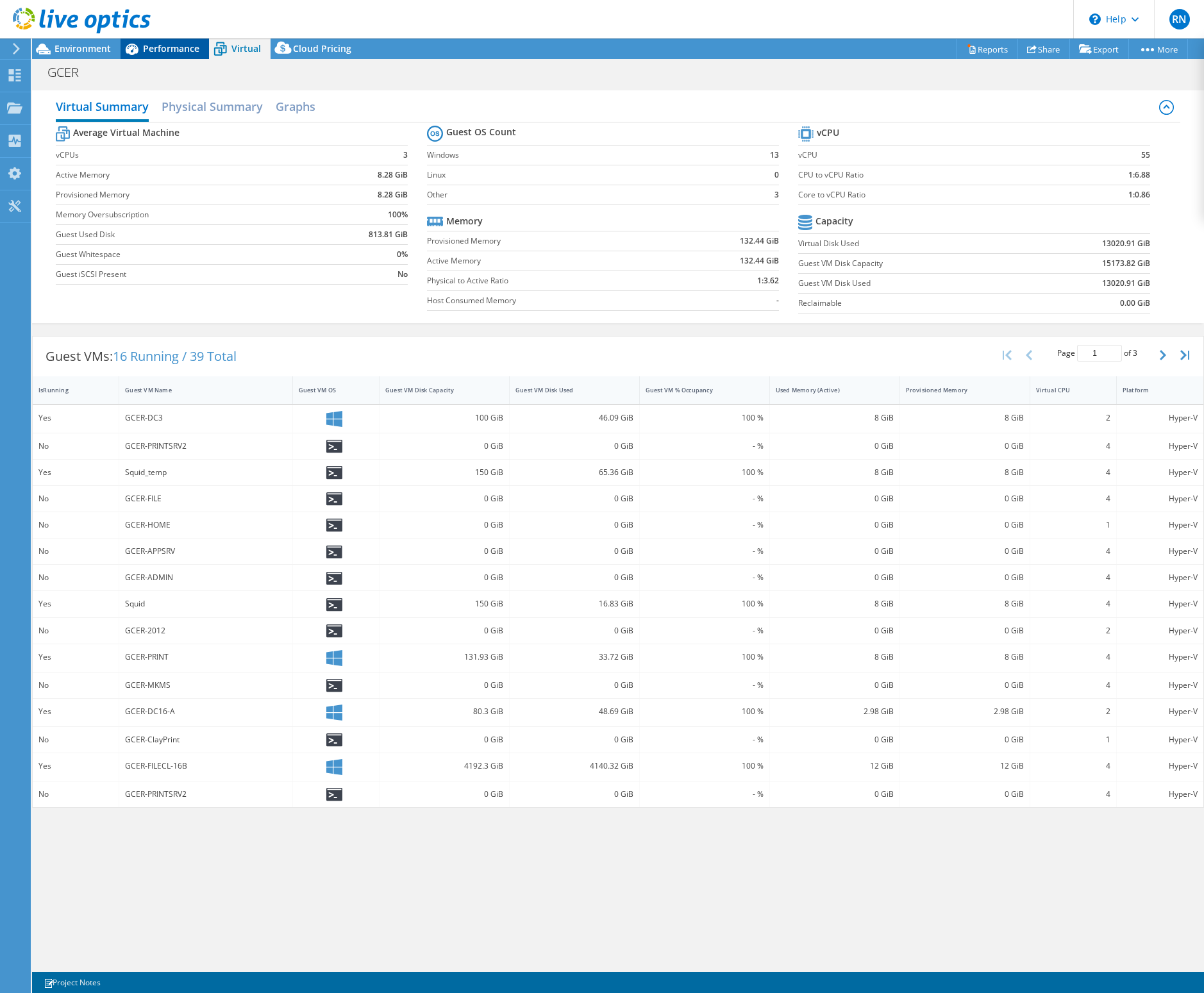
click at [194, 47] on span "Performance" at bounding box center [172, 48] width 57 height 12
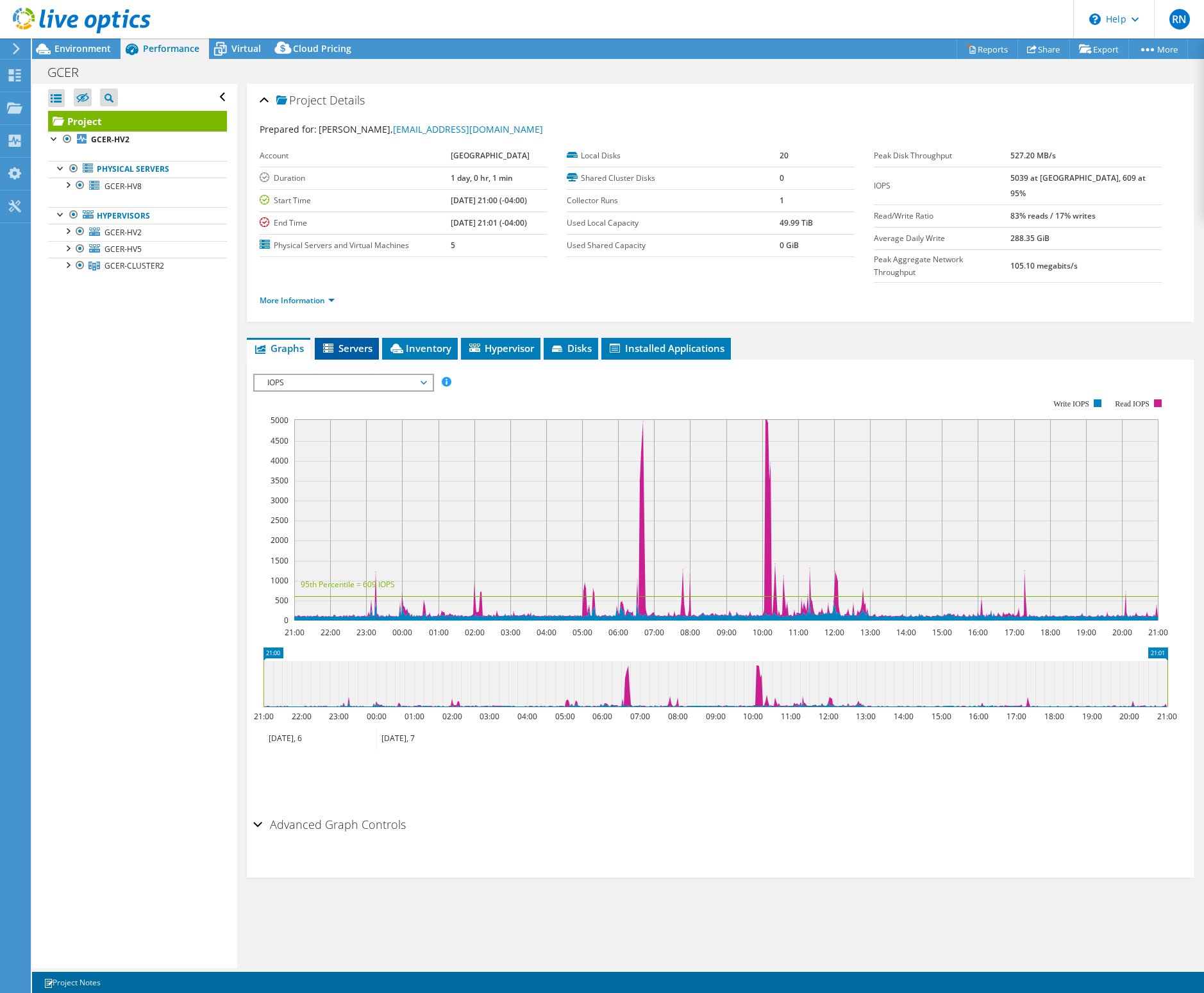
click at [350, 342] on span "Servers" at bounding box center [347, 348] width 52 height 13
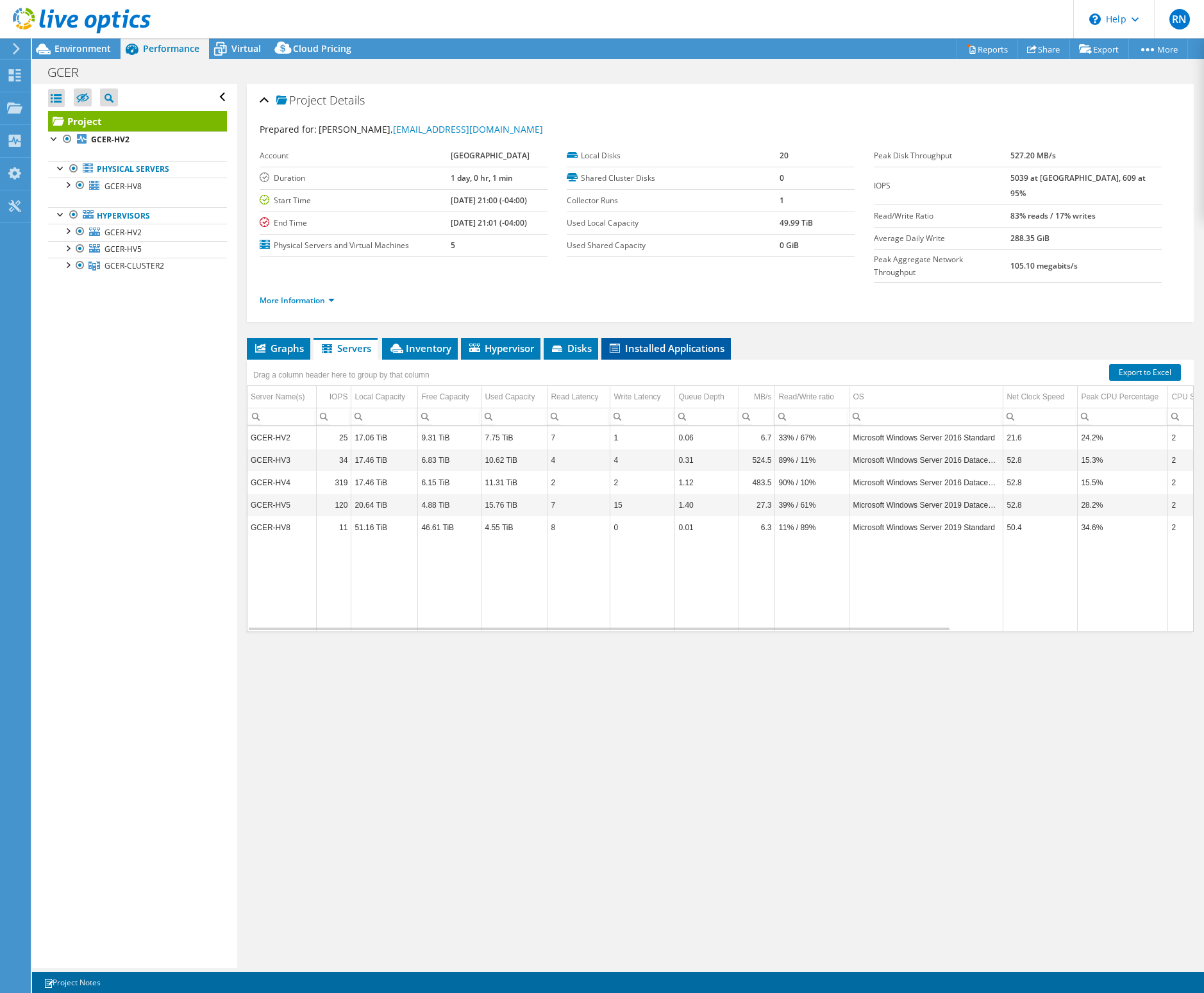
click at [671, 338] on li "Installed Applications" at bounding box center [666, 349] width 129 height 22
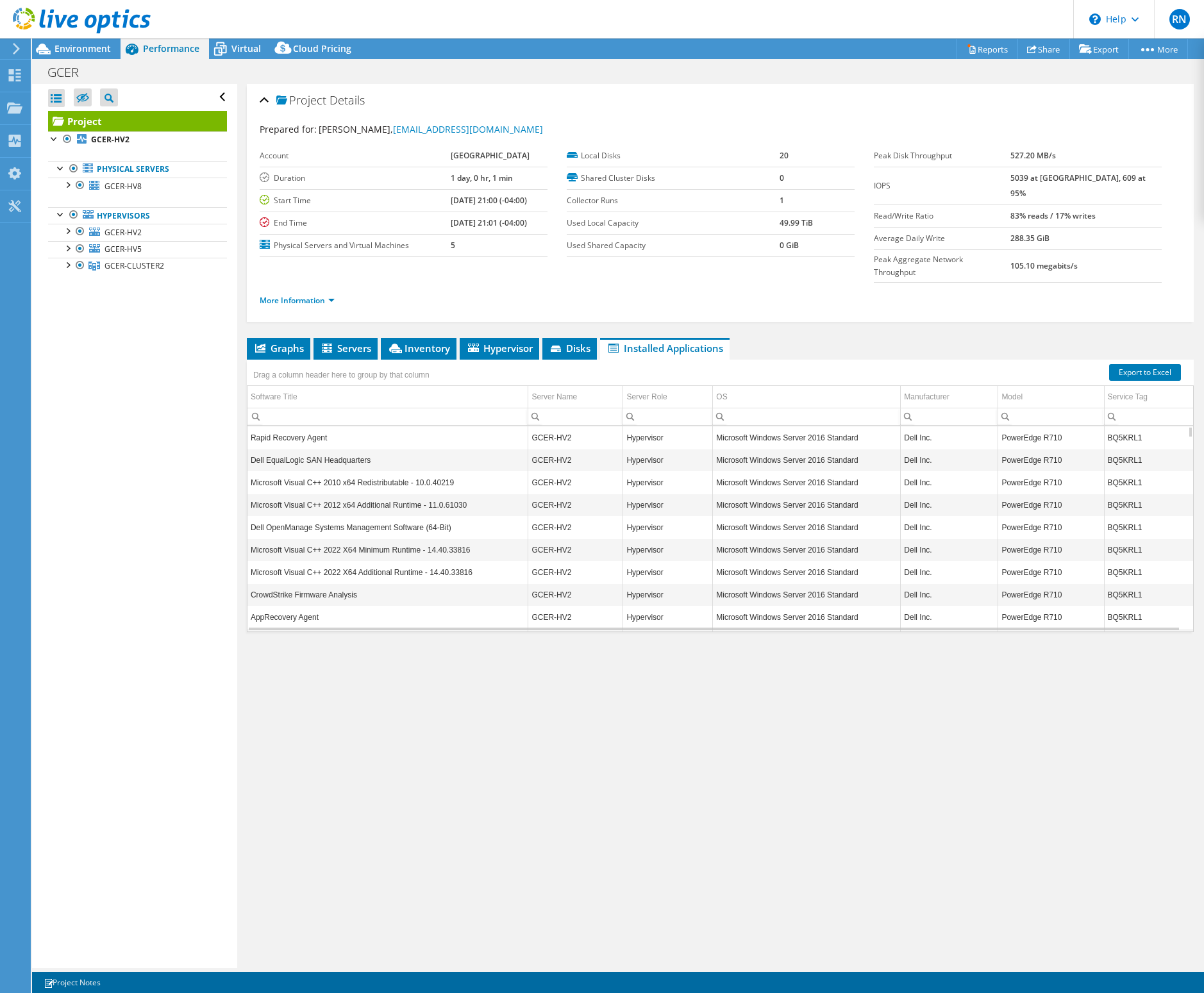
drag, startPoint x: 761, startPoint y: 680, endPoint x: 735, endPoint y: 680, distance: 26.0
drag, startPoint x: 735, startPoint y: 680, endPoint x: 673, endPoint y: 665, distance: 63.8
drag, startPoint x: 669, startPoint y: 664, endPoint x: 654, endPoint y: 663, distance: 15.0
drag, startPoint x: 652, startPoint y: 663, endPoint x: 622, endPoint y: 659, distance: 30.3
drag, startPoint x: 622, startPoint y: 659, endPoint x: 597, endPoint y: 651, distance: 26.2
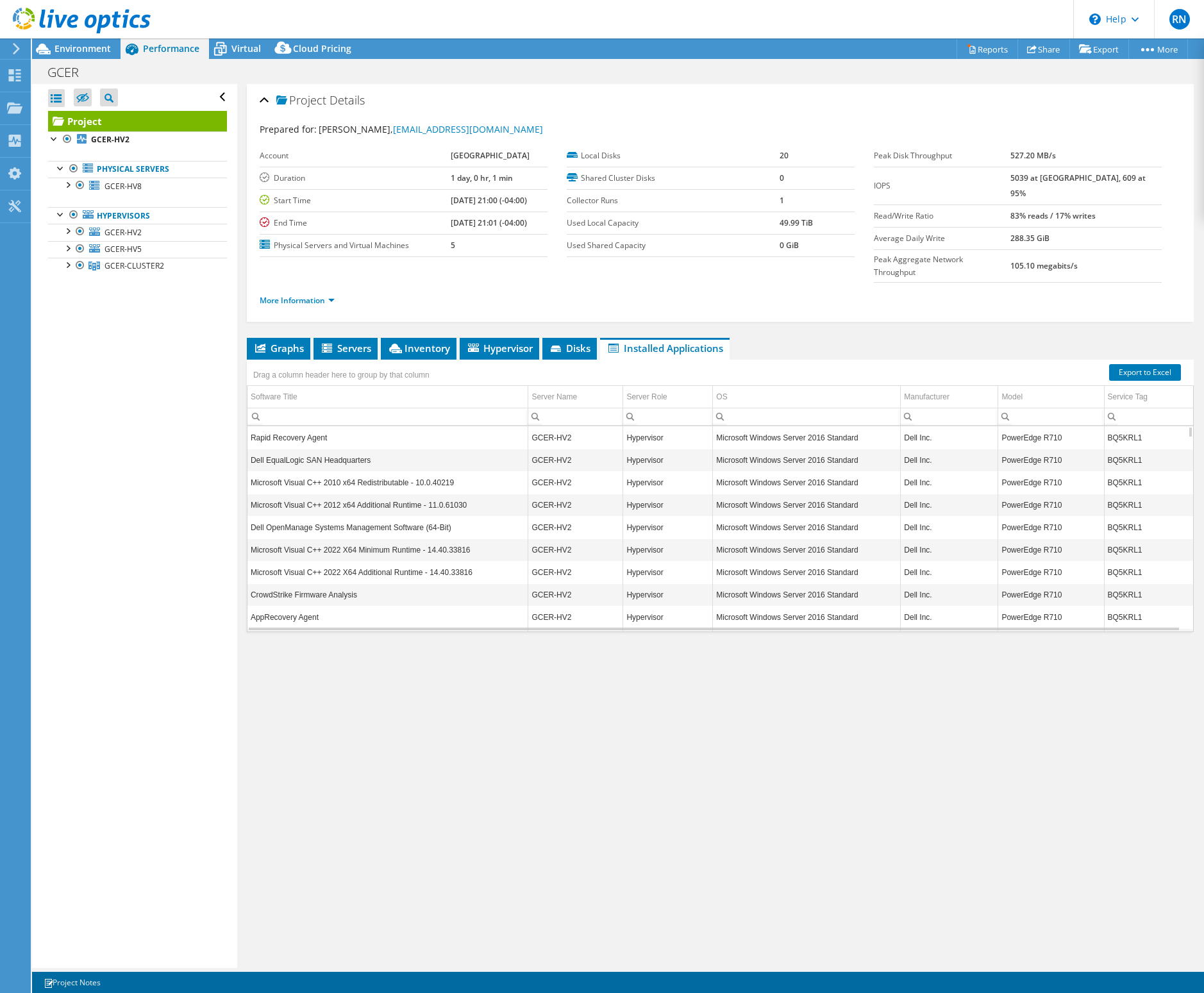
drag, startPoint x: 597, startPoint y: 651, endPoint x: 573, endPoint y: 646, distance: 24.5
click at [568, 608] on div "Project Details Prepared for: Ryan Nahas, rnahas@co.gloucester.nj.us Account Gl…" at bounding box center [720, 526] width 966 height 884
click at [526, 342] on span "Hypervisor" at bounding box center [499, 348] width 67 height 13
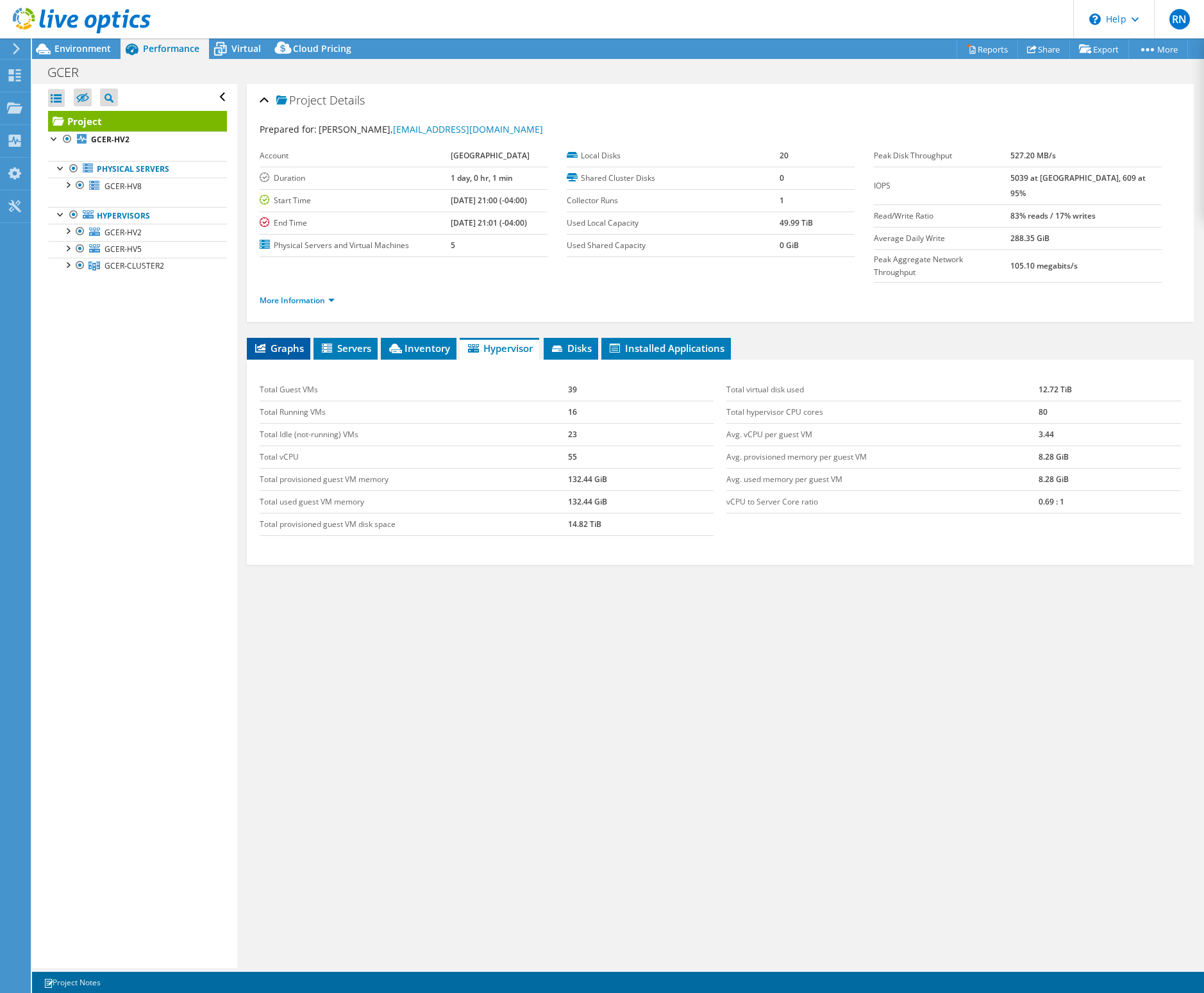
click at [297, 342] on span "Graphs" at bounding box center [278, 348] width 51 height 13
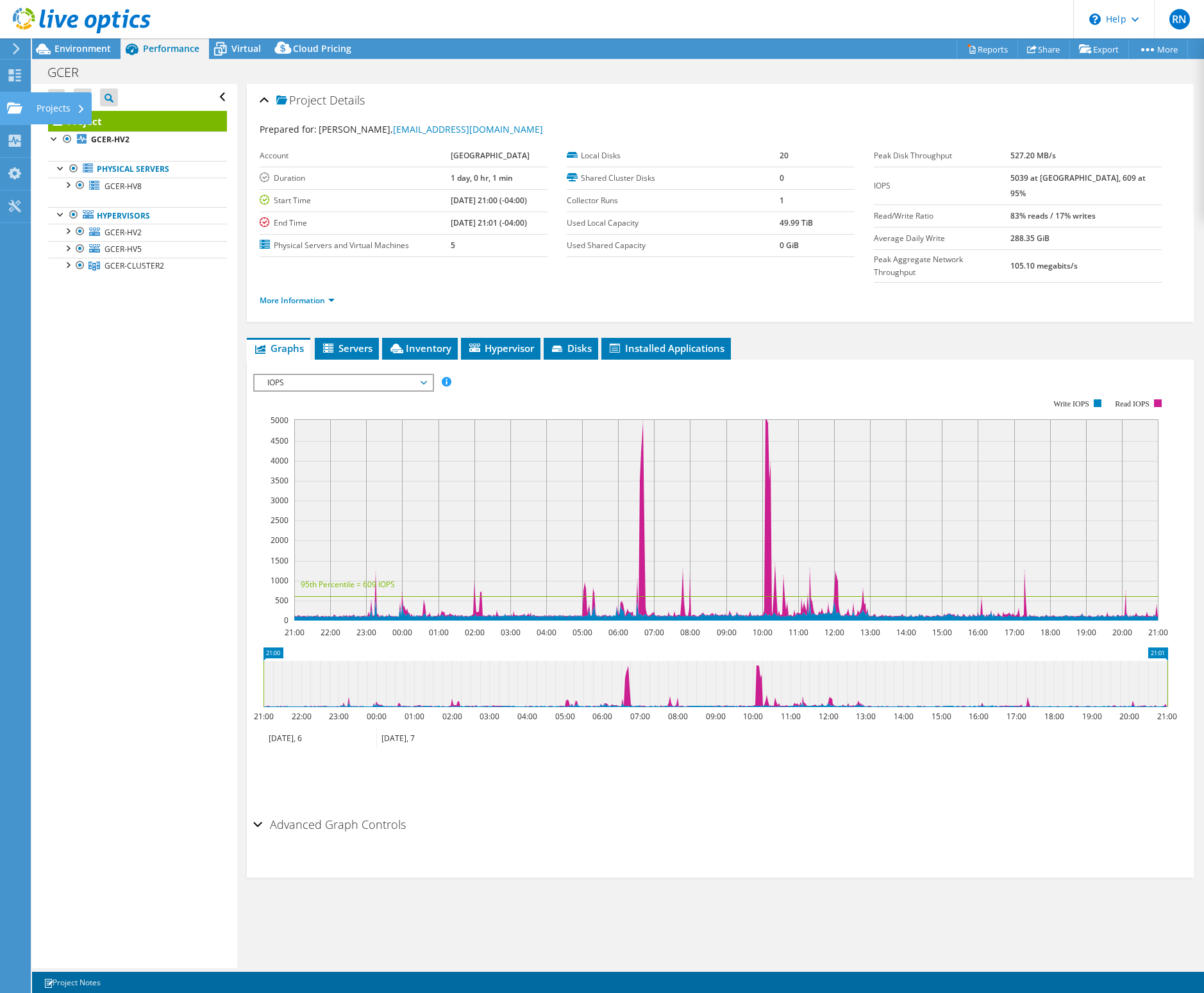
click at [38, 105] on div "Projects" at bounding box center [60, 108] width 62 height 32
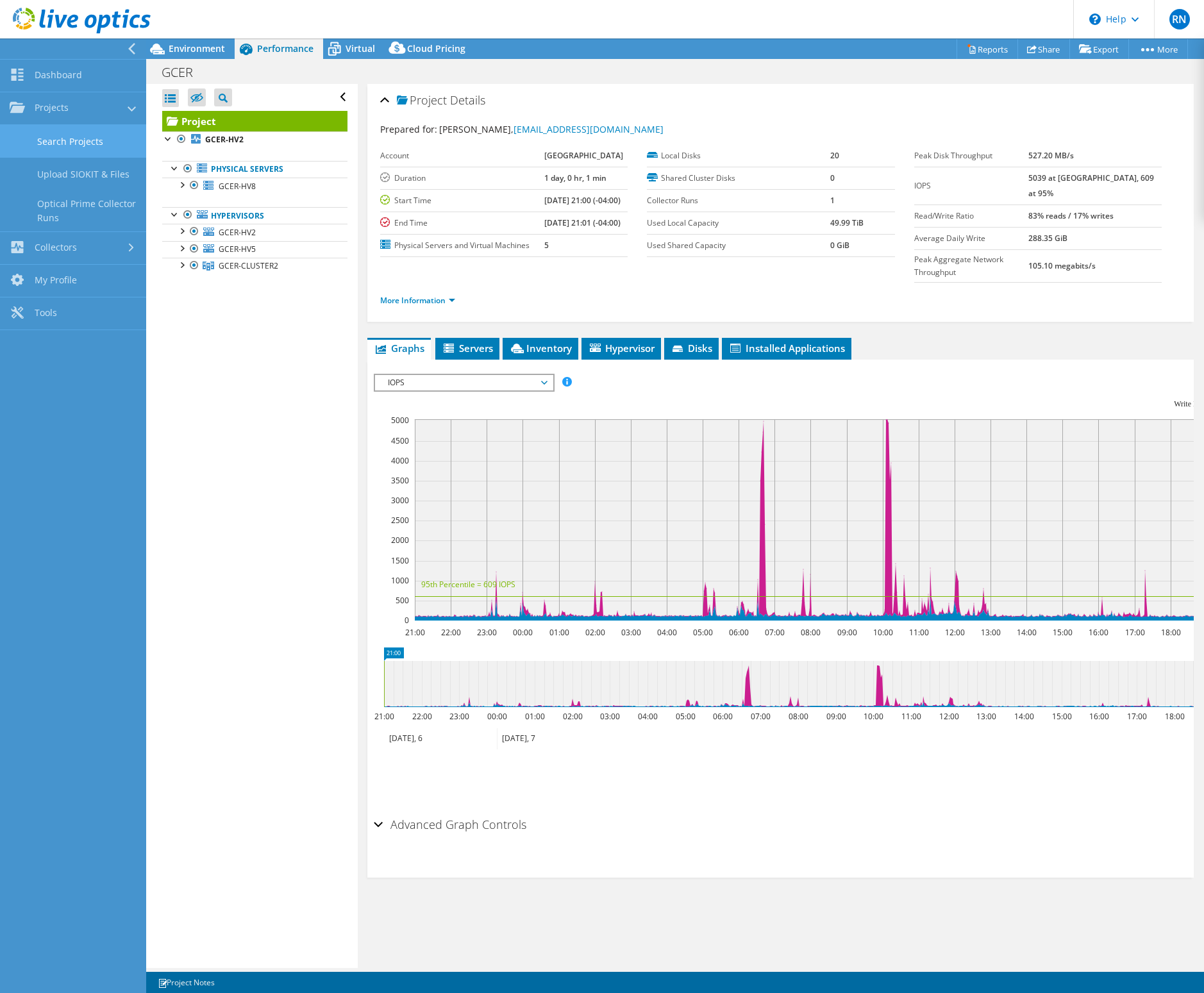
click at [77, 148] on link "Search Projects" at bounding box center [73, 141] width 146 height 33
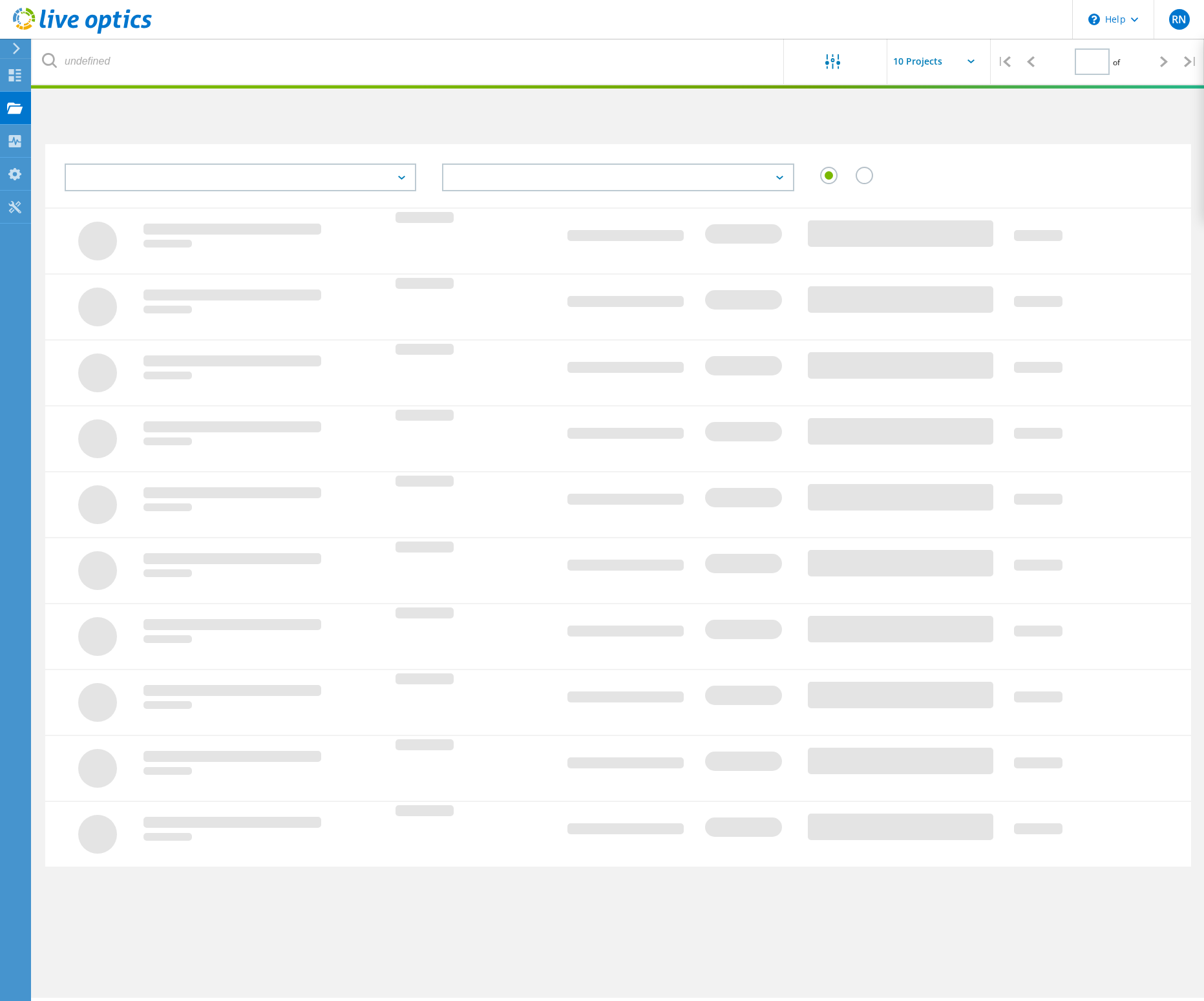
type input "1"
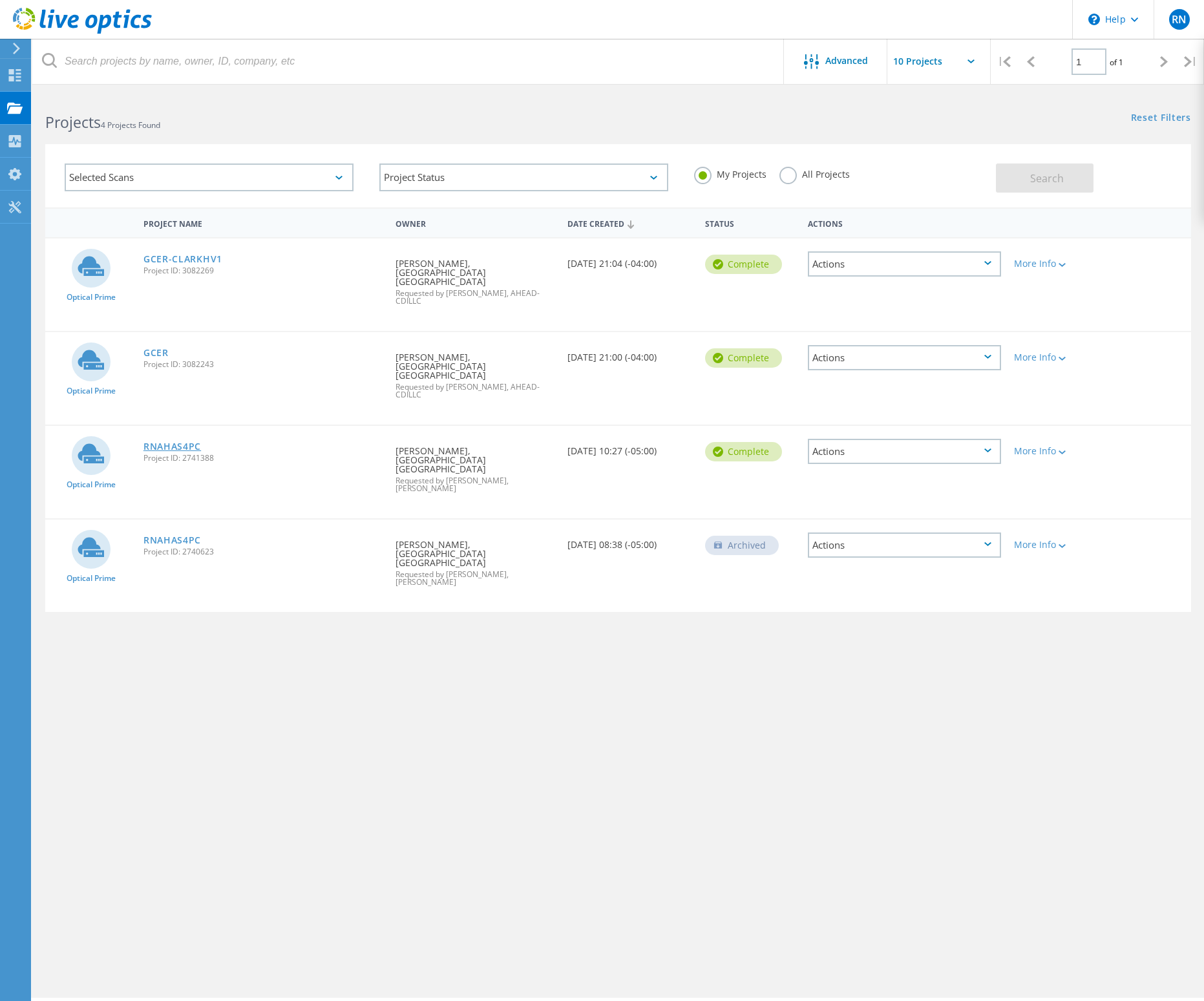
click at [171, 442] on link "RNAHAS4PC" at bounding box center [172, 446] width 57 height 9
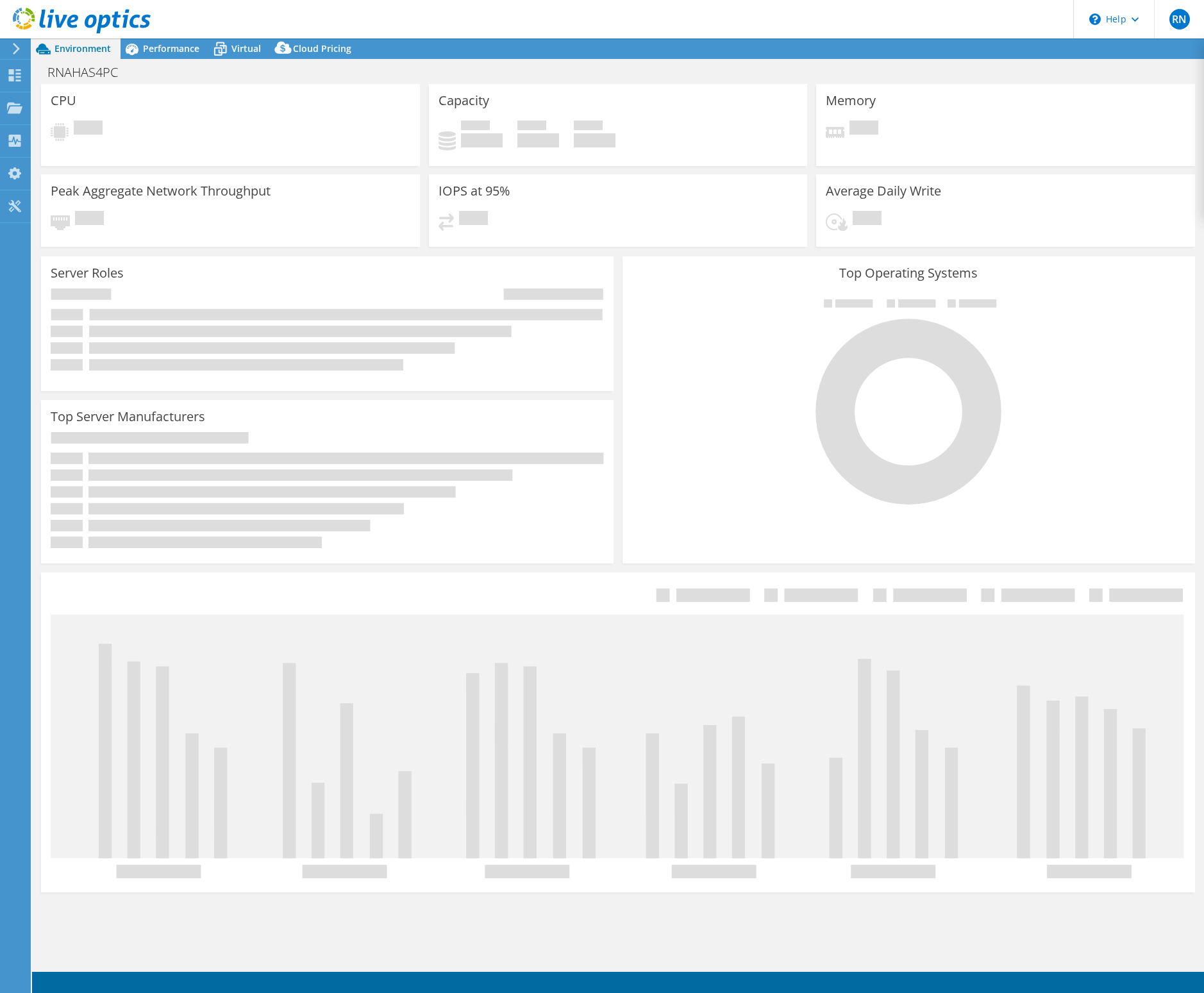
select select "USD"
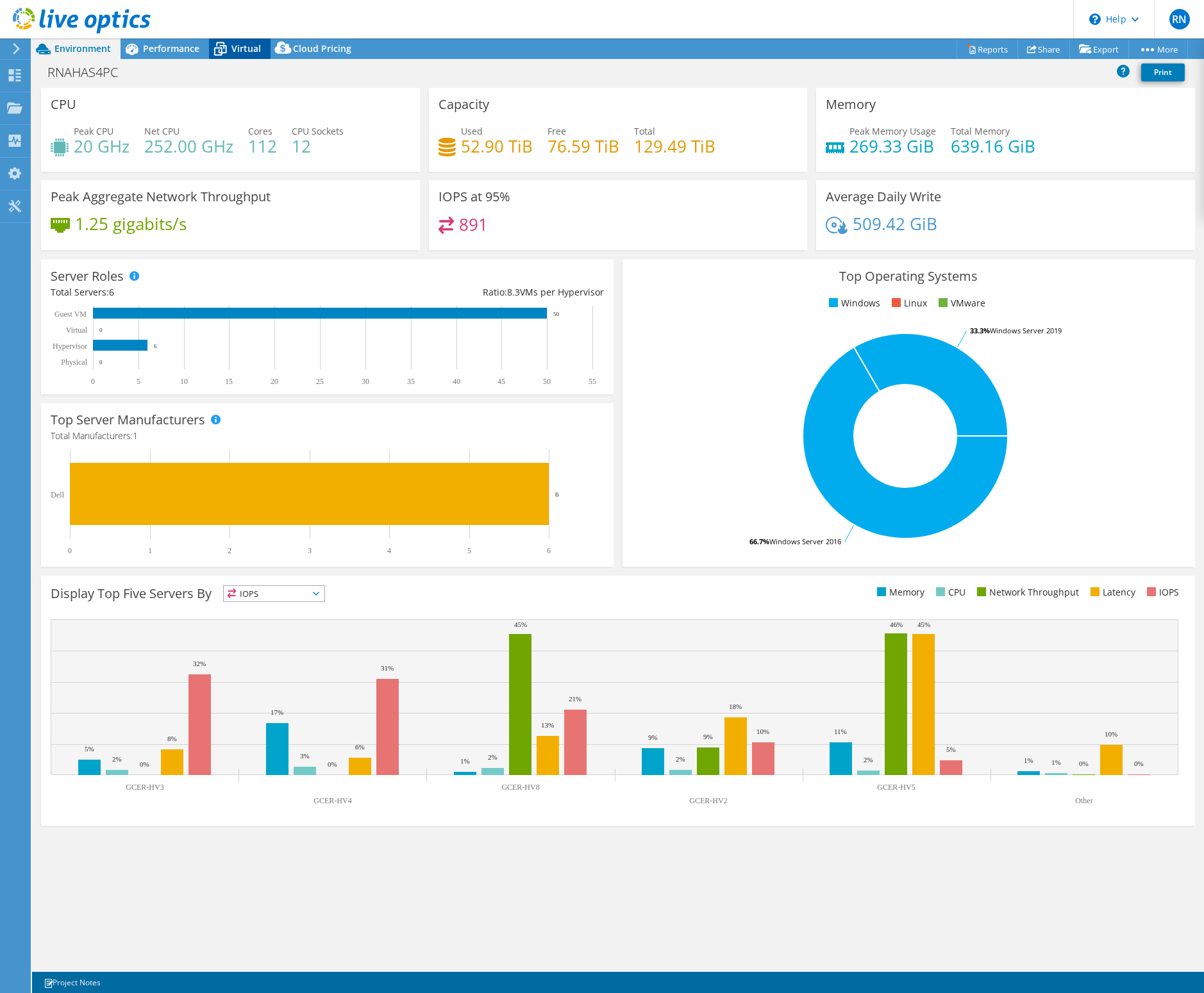
click at [233, 50] on span "Virtual" at bounding box center [246, 48] width 30 height 12
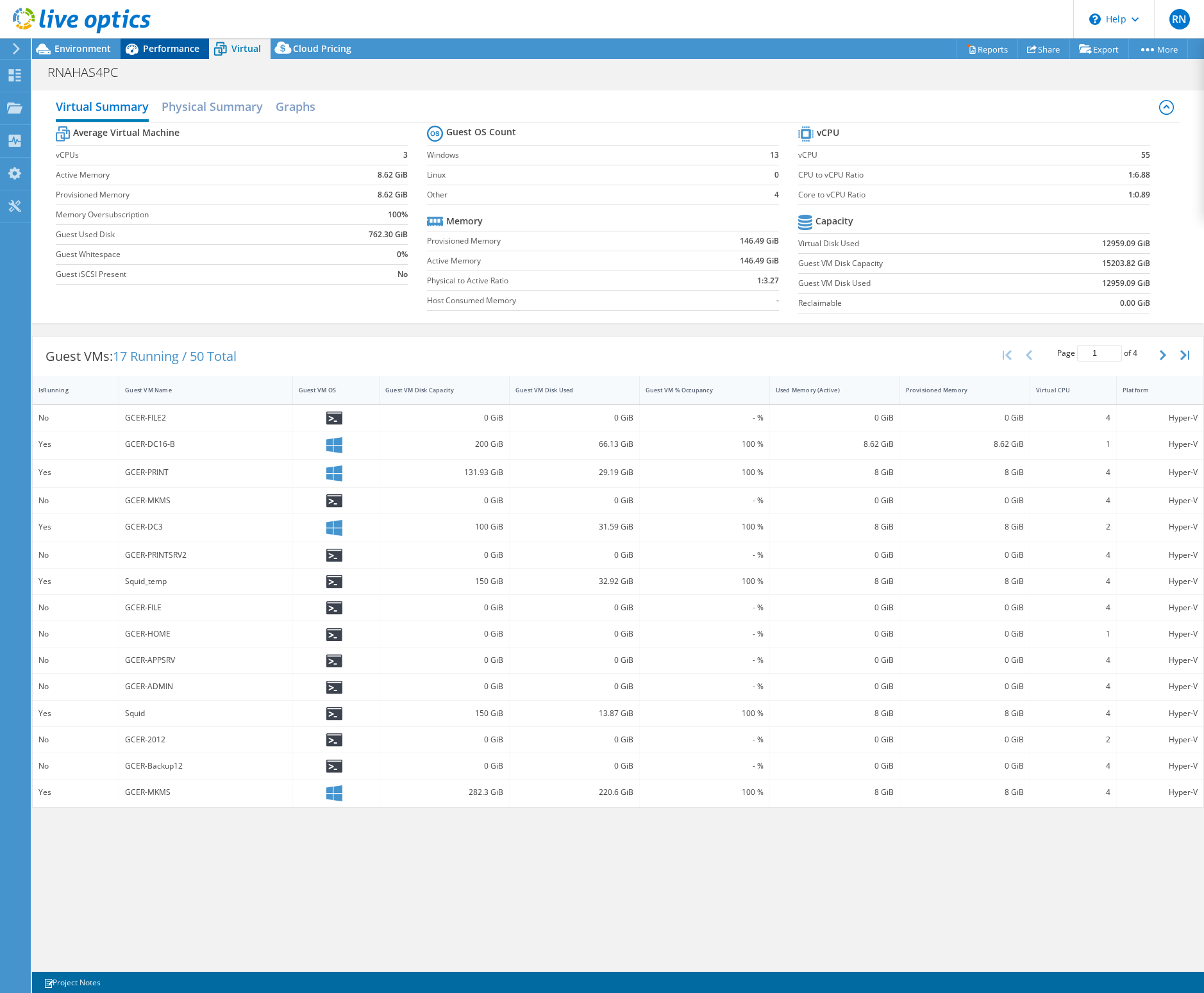
click at [174, 57] on div "Performance" at bounding box center [165, 49] width 89 height 20
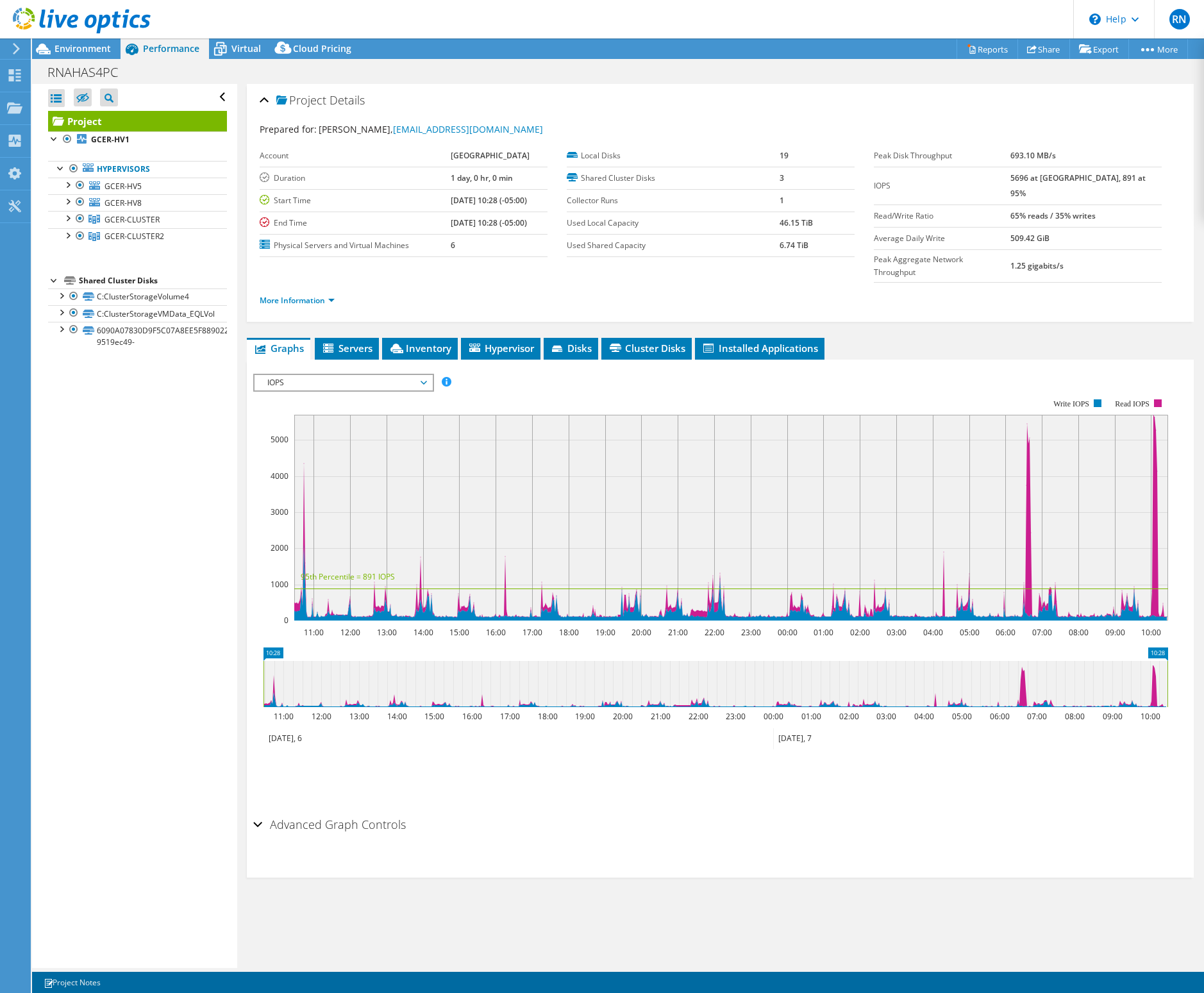
click at [381, 338] on ul "Graphs Servers Inventory Hypervisor Disks Cluster Disks Installed Applications" at bounding box center [720, 349] width 947 height 22
click at [368, 342] on span "Servers" at bounding box center [347, 348] width 52 height 13
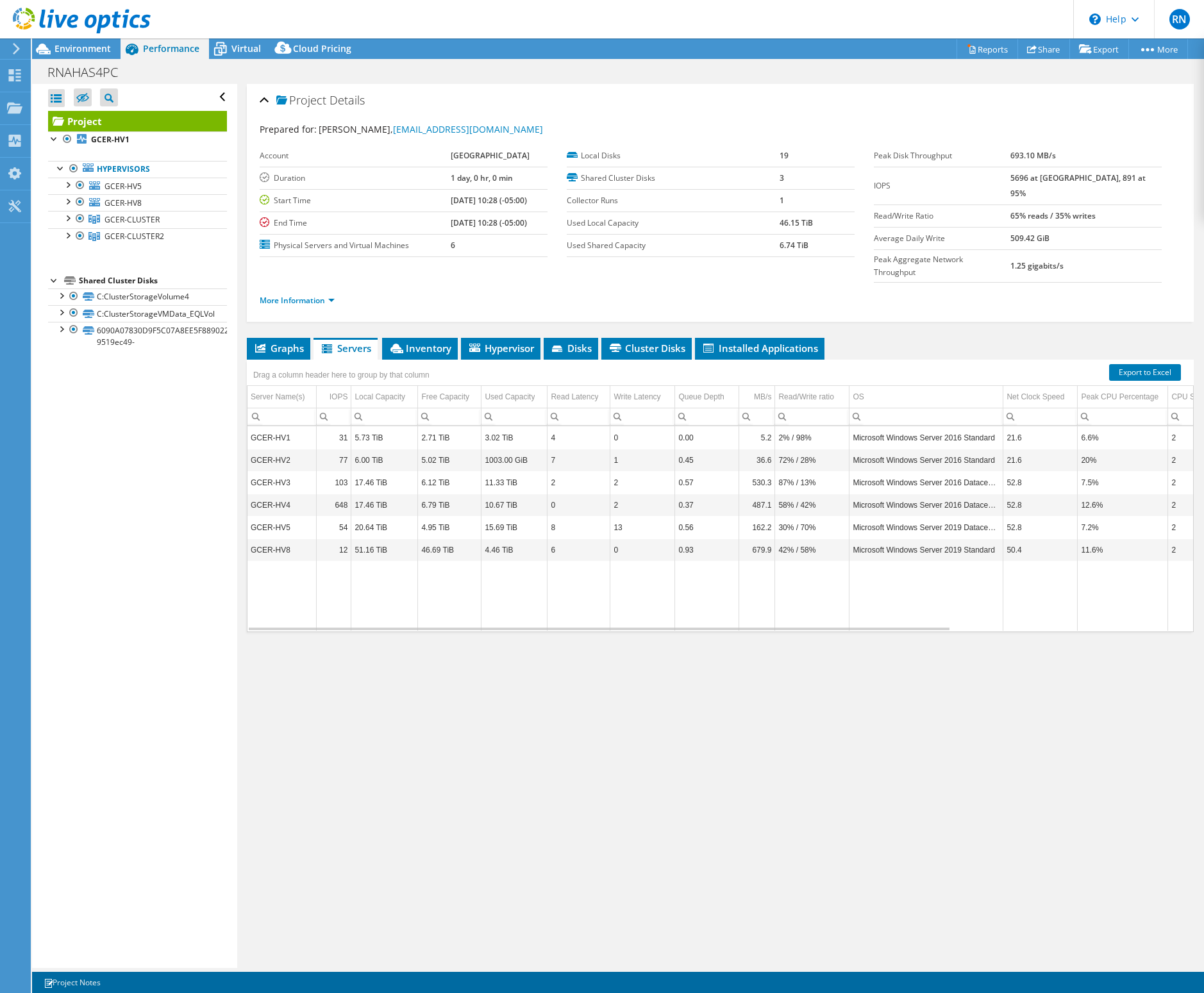
drag, startPoint x: 481, startPoint y: 832, endPoint x: 469, endPoint y: 832, distance: 12.0
click at [480, 840] on div "Project Details Prepared for: Ryan Nahas, rnahas@co.gloucester.nj.us Account Gl…" at bounding box center [720, 526] width 966 height 884
drag, startPoint x: 473, startPoint y: 811, endPoint x: 433, endPoint y: 762, distance: 63.3
drag, startPoint x: 433, startPoint y: 762, endPoint x: 426, endPoint y: 760, distance: 7.3
drag, startPoint x: 426, startPoint y: 760, endPoint x: 406, endPoint y: 751, distance: 21.9
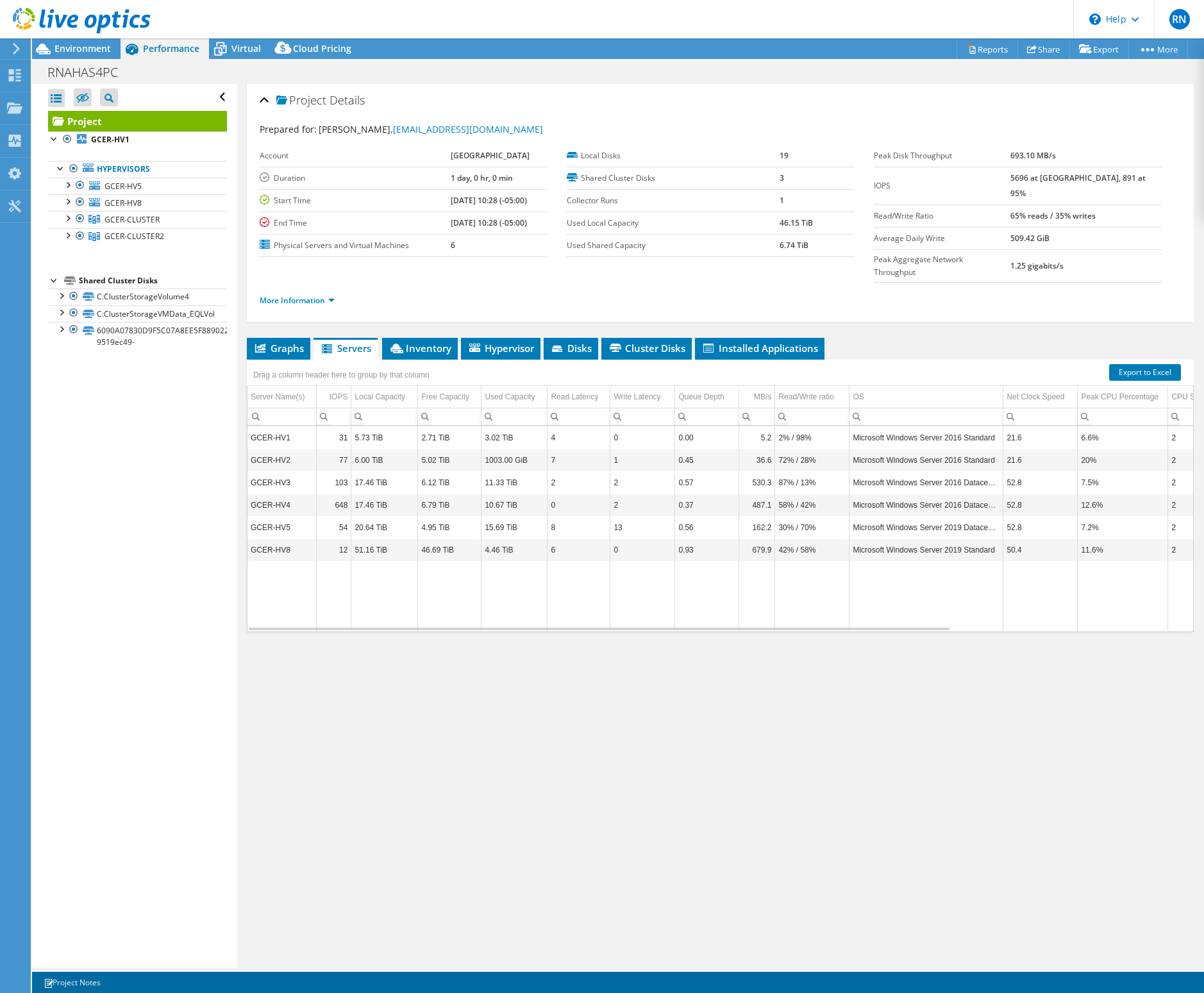
drag, startPoint x: 406, startPoint y: 751, endPoint x: 768, endPoint y: 693, distance: 366.6
drag, startPoint x: 768, startPoint y: 693, endPoint x: 760, endPoint y: 691, distance: 8.2
drag, startPoint x: 760, startPoint y: 691, endPoint x: 753, endPoint y: 693, distance: 7.3
drag, startPoint x: 753, startPoint y: 693, endPoint x: 721, endPoint y: 689, distance: 32.2
drag, startPoint x: 718, startPoint y: 689, endPoint x: 675, endPoint y: 686, distance: 43.1
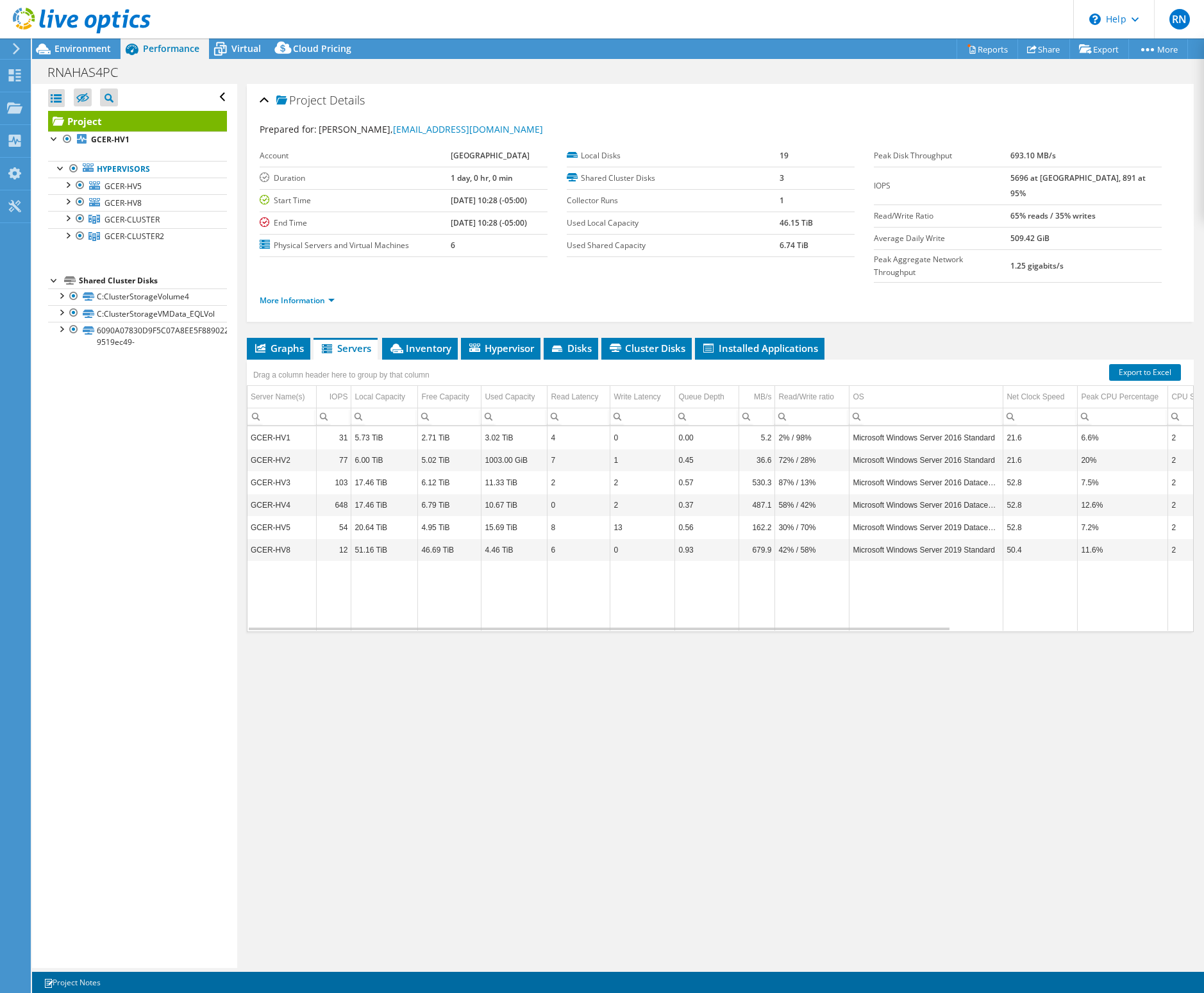
drag, startPoint x: 675, startPoint y: 686, endPoint x: 663, endPoint y: 685, distance: 12.0
drag, startPoint x: 659, startPoint y: 685, endPoint x: 652, endPoint y: 683, distance: 7.3
drag, startPoint x: 652, startPoint y: 683, endPoint x: 636, endPoint y: 683, distance: 16.0
drag, startPoint x: 631, startPoint y: 682, endPoint x: 622, endPoint y: 681, distance: 9.1
drag, startPoint x: 622, startPoint y: 681, endPoint x: 600, endPoint y: 677, distance: 22.4
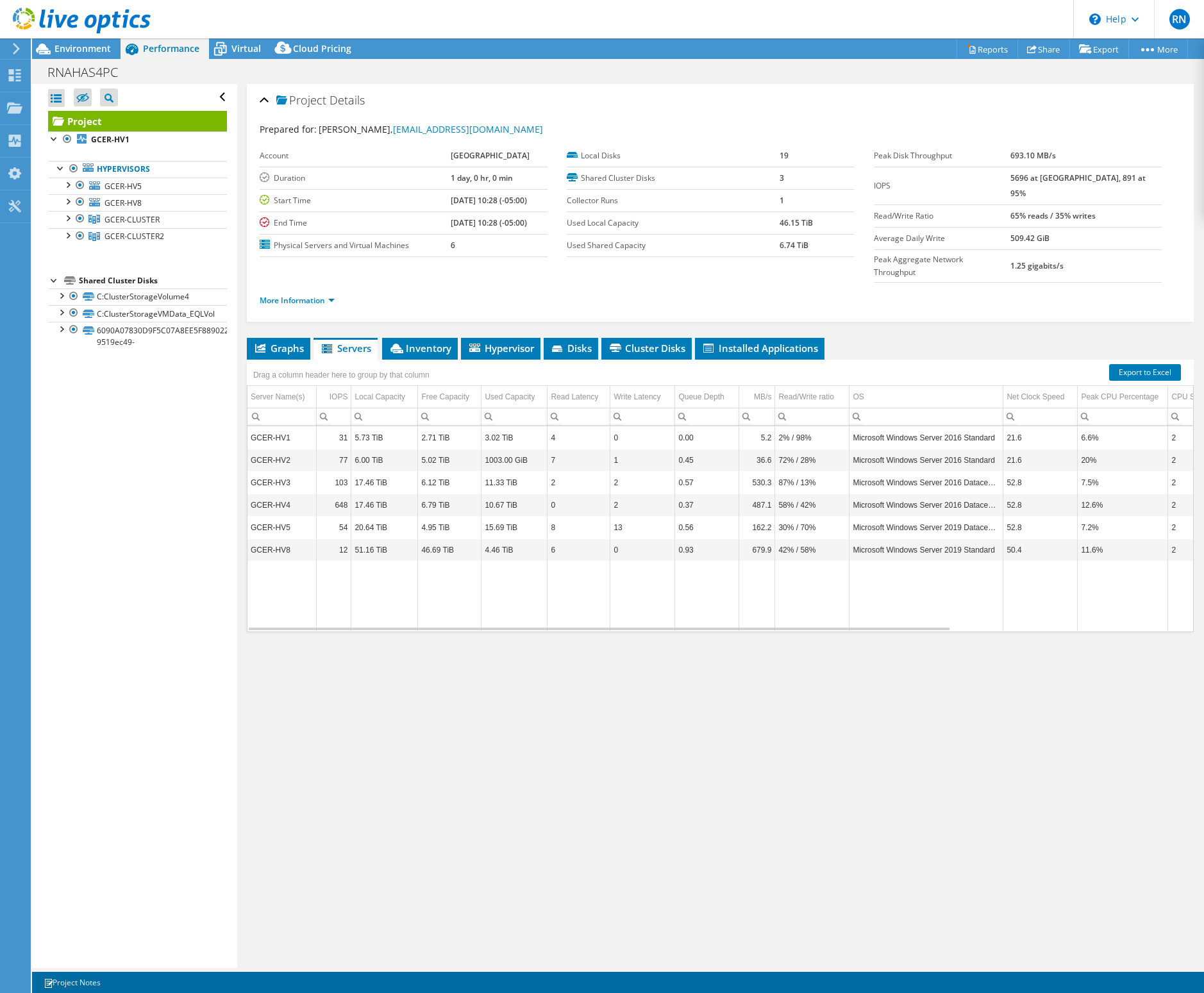
drag, startPoint x: 600, startPoint y: 677, endPoint x: 592, endPoint y: 676, distance: 8.1
drag, startPoint x: 592, startPoint y: 676, endPoint x: 564, endPoint y: 676, distance: 28.0
click at [562, 676] on div "Project Details Prepared for: Ryan Nahas, rnahas@co.gloucester.nj.us Account Gl…" at bounding box center [720, 526] width 966 height 884
click at [603, 676] on div "Project Details Prepared for: Ryan Nahas, rnahas@co.gloucester.nj.us Account Gl…" at bounding box center [720, 526] width 966 height 884
click at [521, 678] on div "Project Details Prepared for: Ryan Nahas, rnahas@co.gloucester.nj.us Account Gl…" at bounding box center [720, 526] width 966 height 884
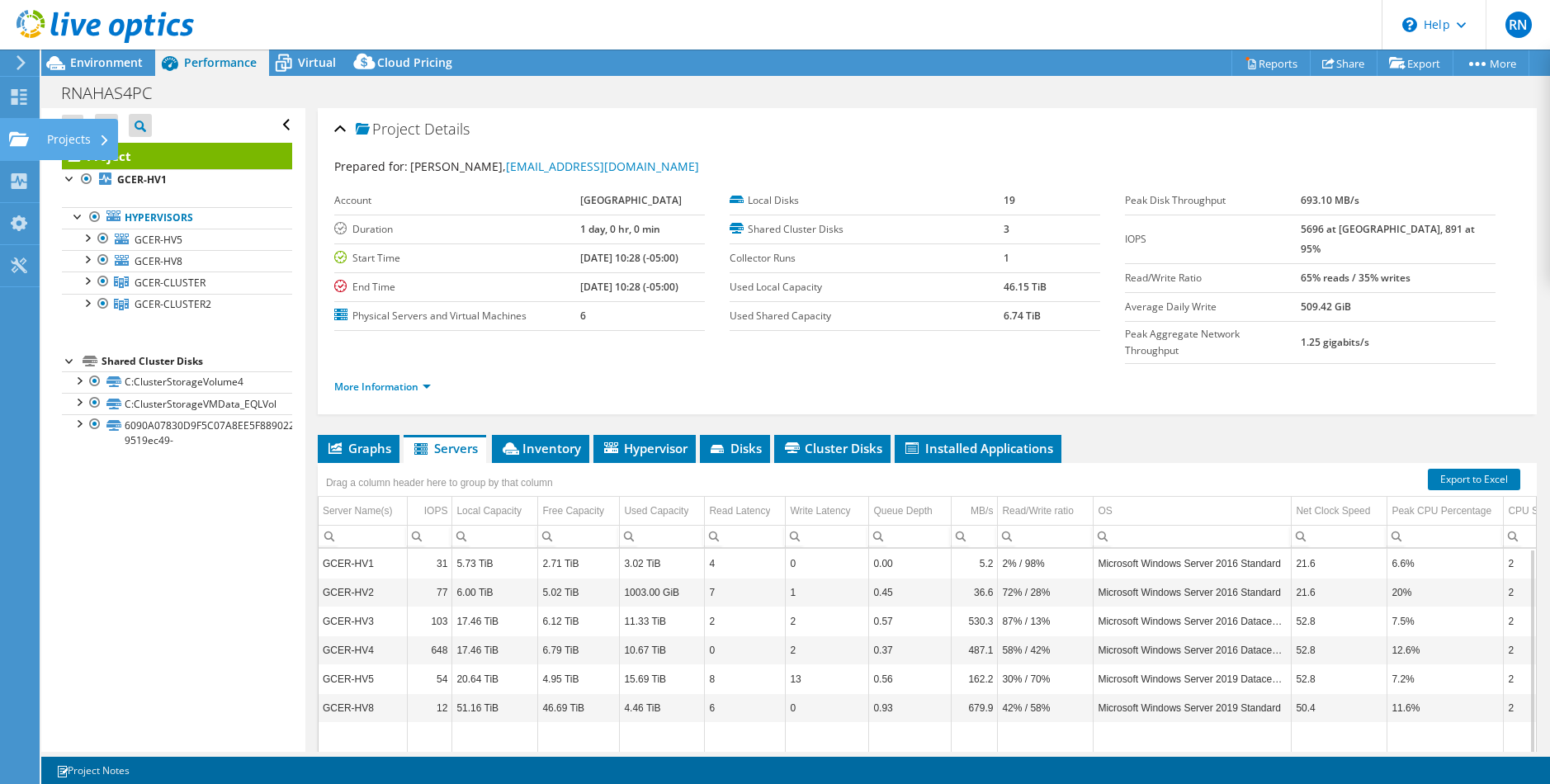
click at [50, 133] on div "Projects" at bounding box center [78, 139] width 80 height 41
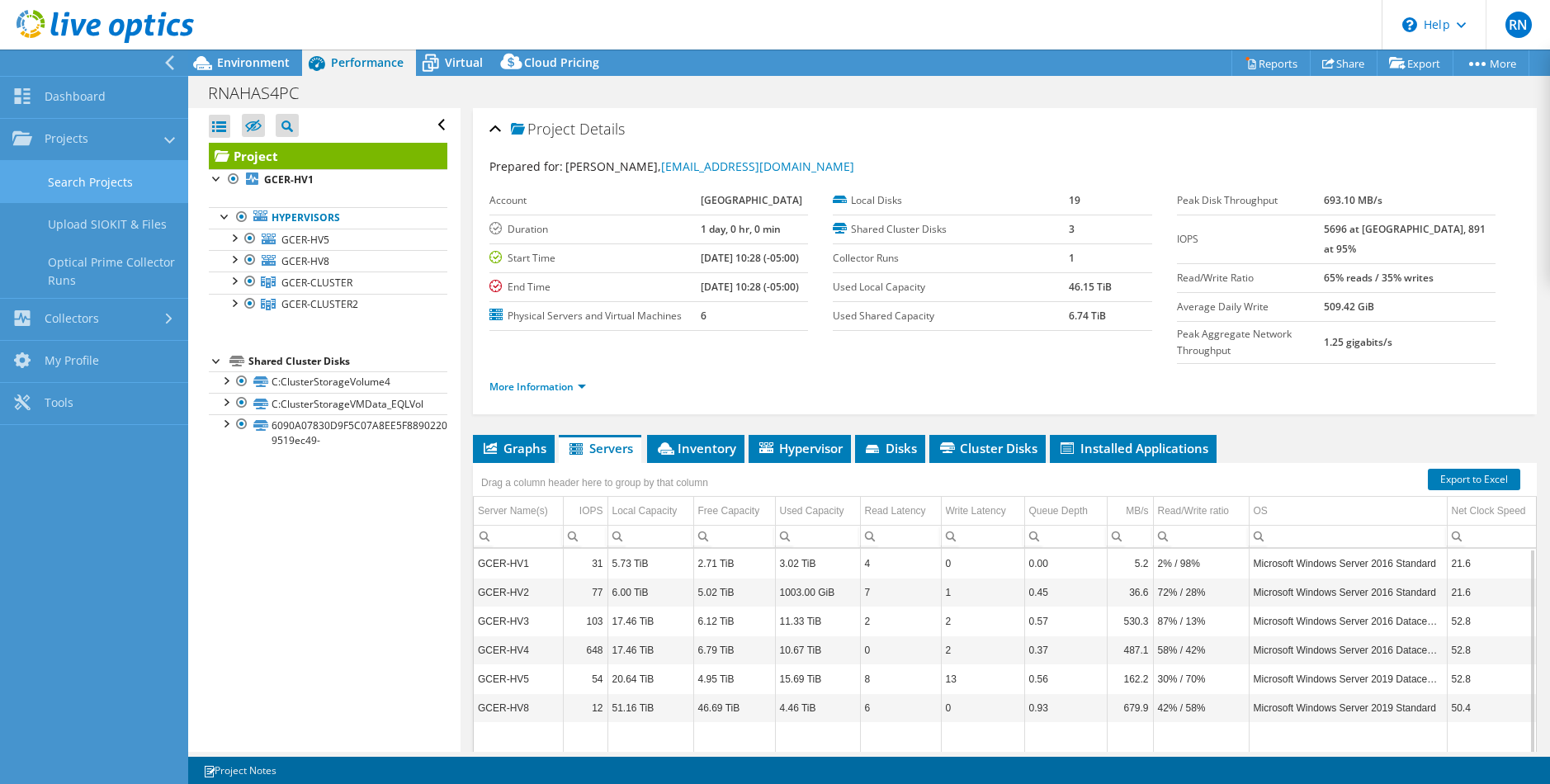
click at [126, 184] on link "Search Projects" at bounding box center [94, 181] width 188 height 42
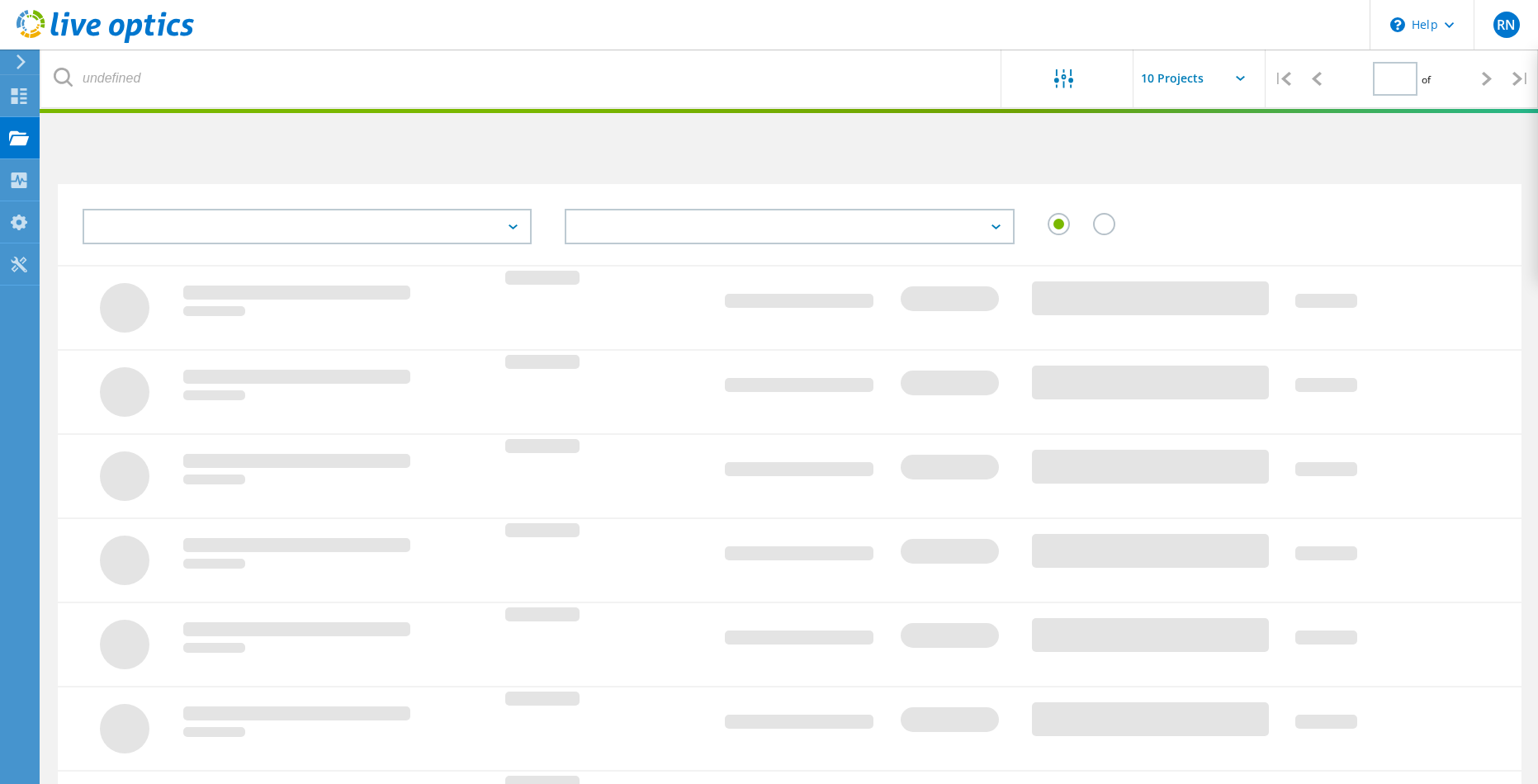
type input "1"
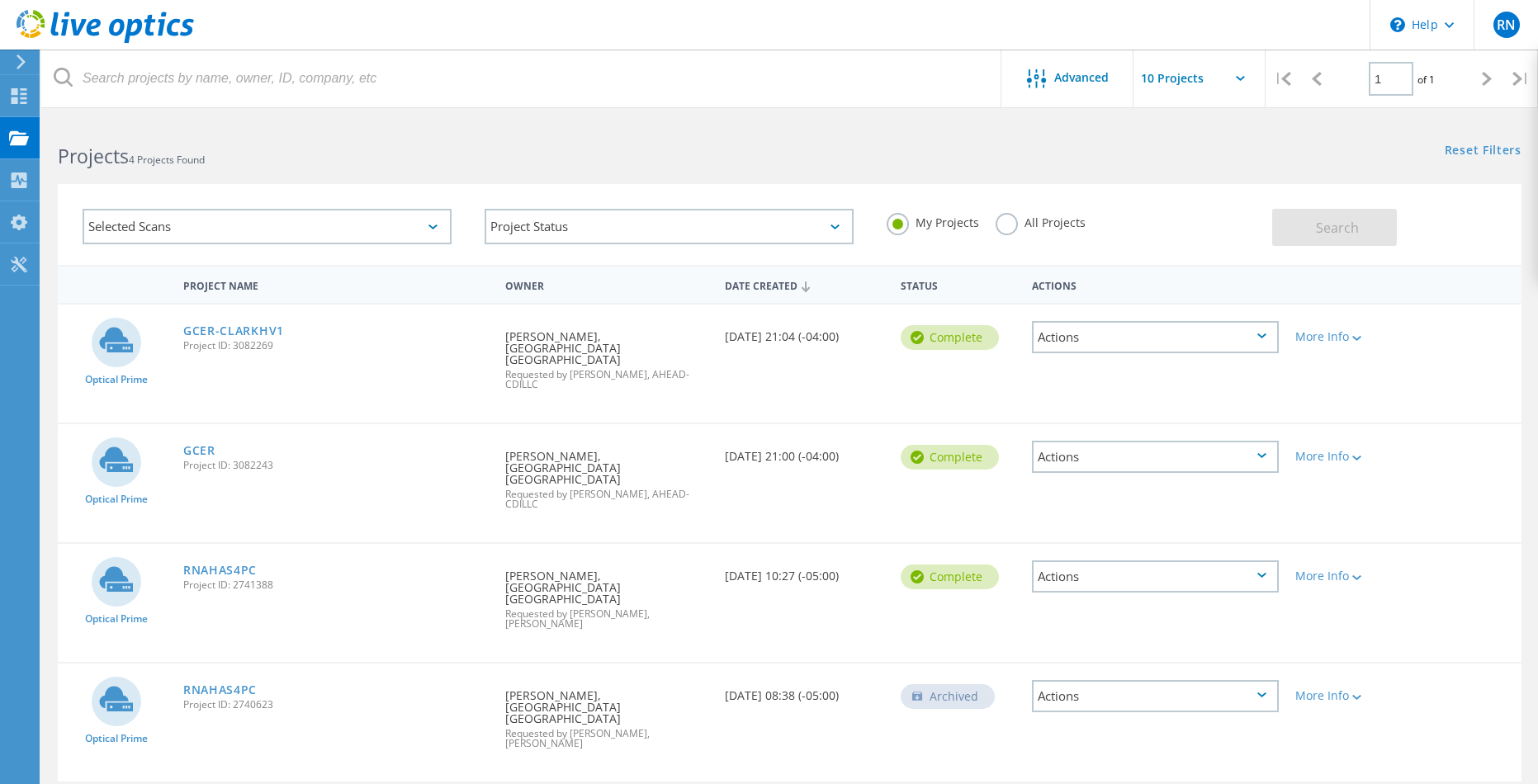
click at [724, 131] on div "Projects 4 Projects Found" at bounding box center [415, 141] width 748 height 44
click at [198, 444] on link "GCER" at bounding box center [199, 450] width 32 height 11
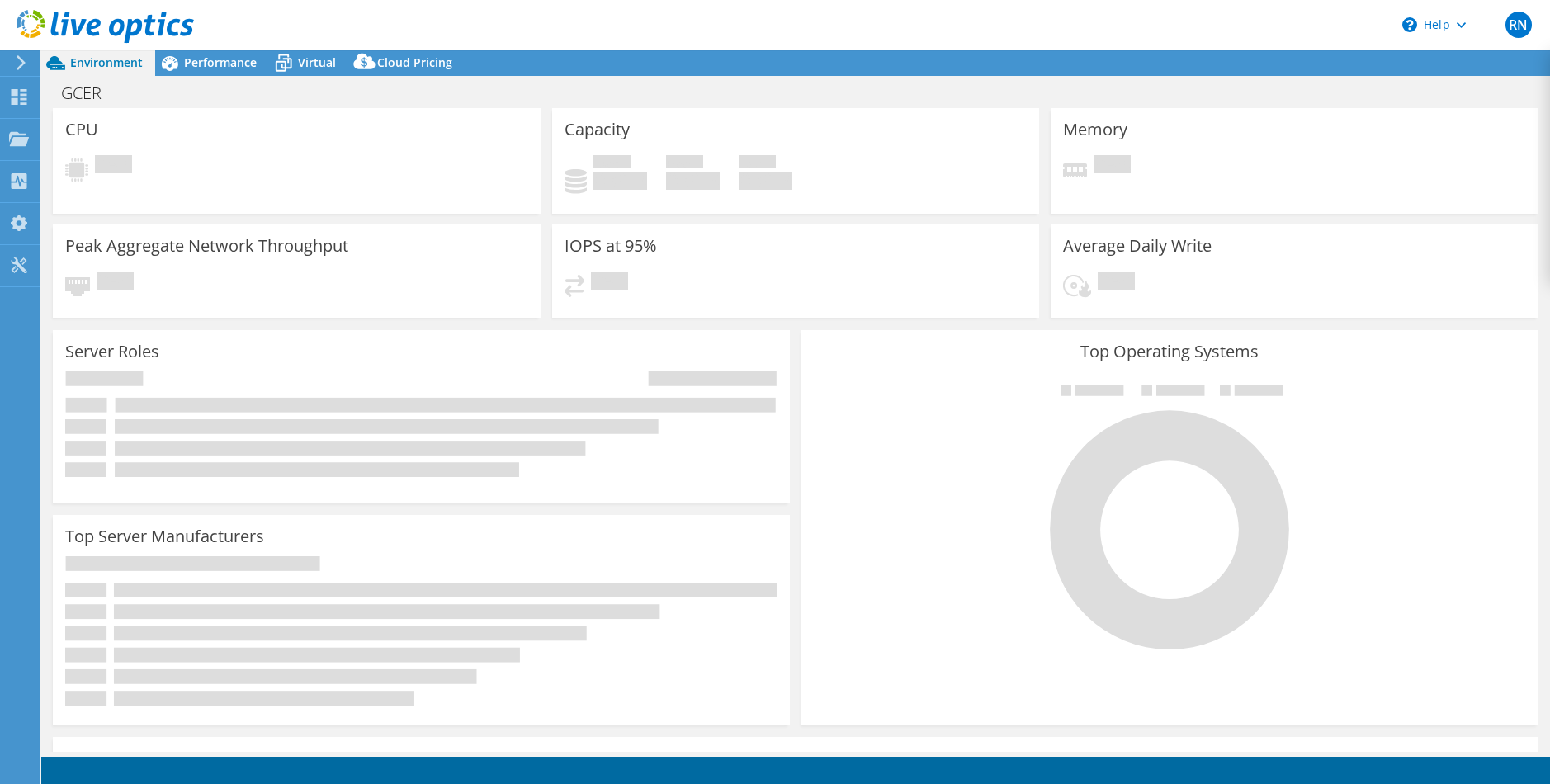
select select "USD"
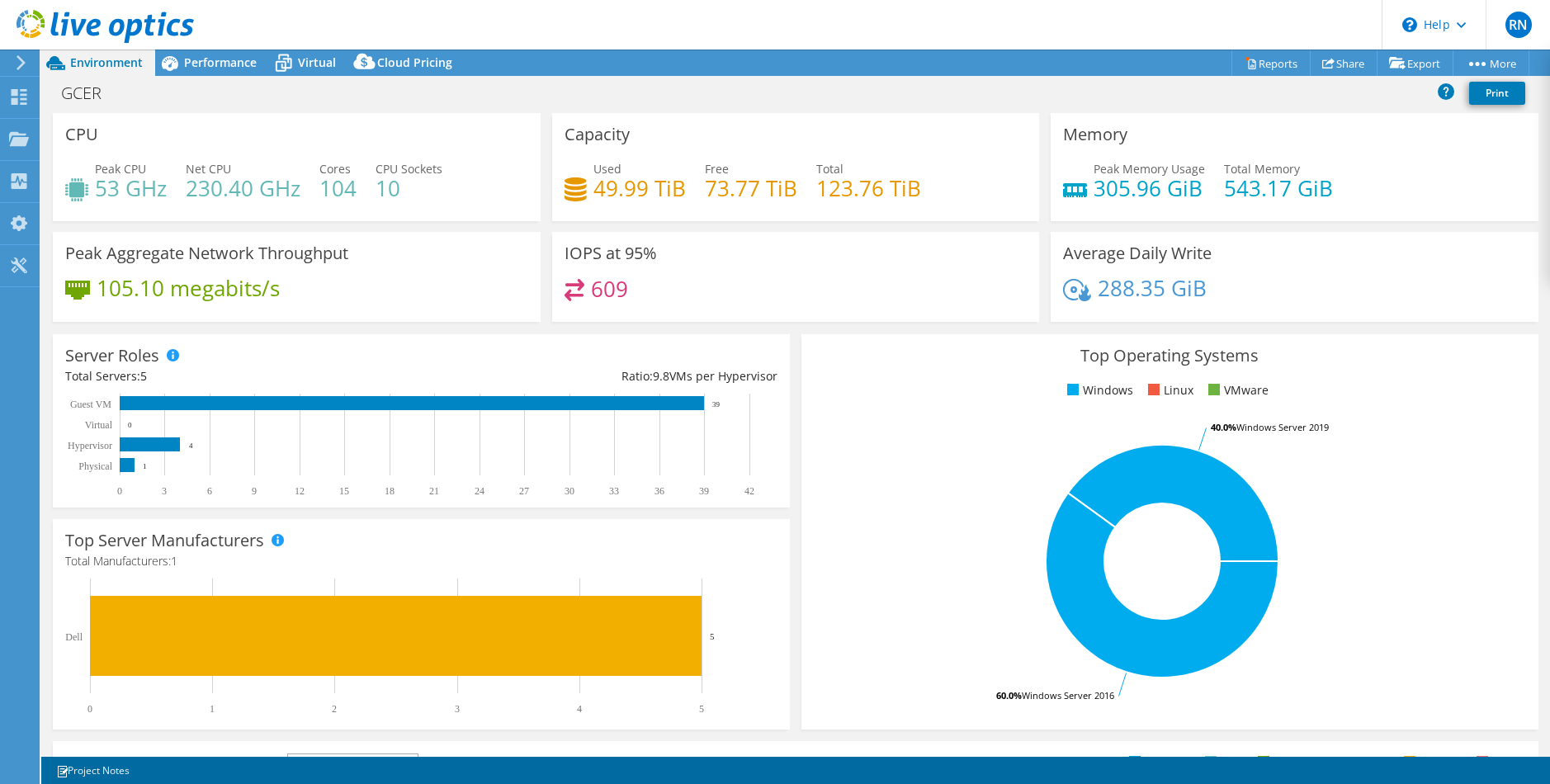
drag, startPoint x: 814, startPoint y: 115, endPoint x: 796, endPoint y: 111, distance: 18.4
drag, startPoint x: 793, startPoint y: 109, endPoint x: 782, endPoint y: 109, distance: 11.0
drag, startPoint x: 782, startPoint y: 109, endPoint x: 770, endPoint y: 99, distance: 15.6
click at [760, 94] on div "GCER Print" at bounding box center [796, 93] width 1509 height 31
click at [298, 65] on span "Virtual" at bounding box center [316, 62] width 38 height 16
